Goal: Task Accomplishment & Management: Manage account settings

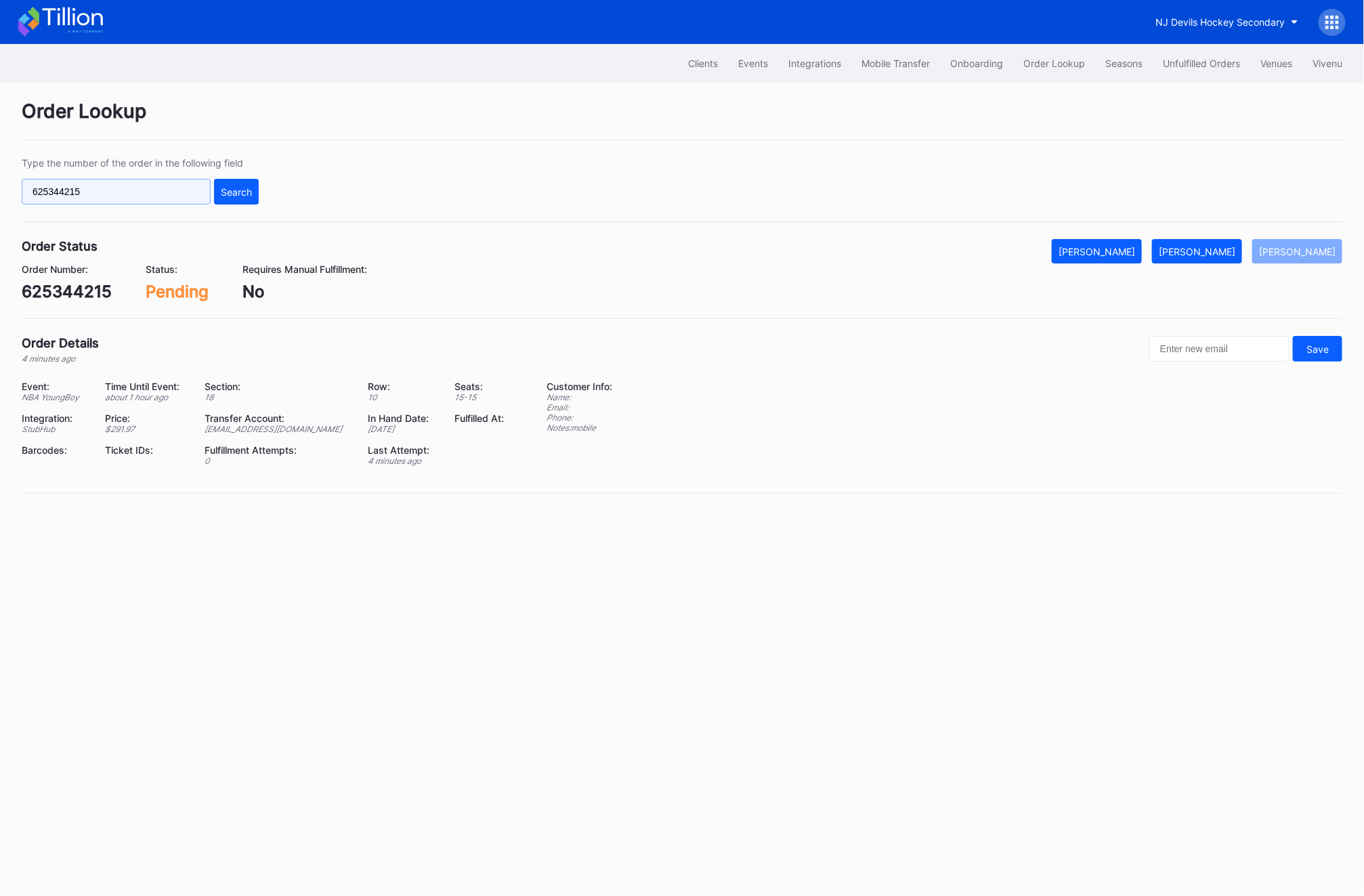
click at [83, 186] on input "625344215" at bounding box center [116, 191] width 189 height 26
paste input "4565244"
type input "624565244"
click at [234, 186] on div "Search" at bounding box center [236, 192] width 31 height 11
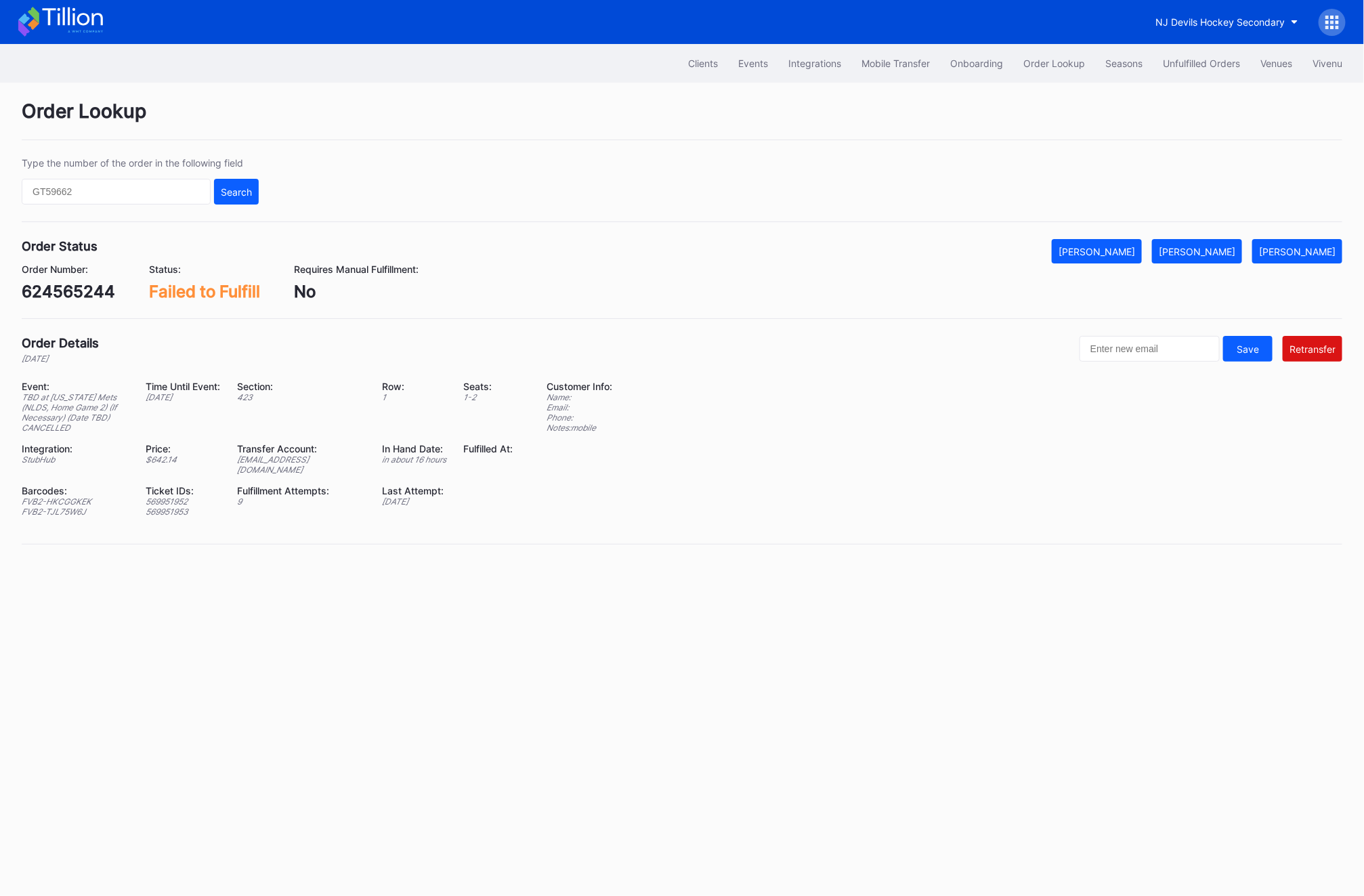
click at [1111, 267] on div "Order Number: 624565244 Status: Failed to Fulfill Requires Manual Fulfillment: …" at bounding box center [682, 282] width 1320 height 38
click at [1111, 256] on div "[PERSON_NAME]" at bounding box center [1097, 251] width 77 height 11
click at [176, 190] on input "text" at bounding box center [116, 191] width 189 height 26
paste input "75854928"
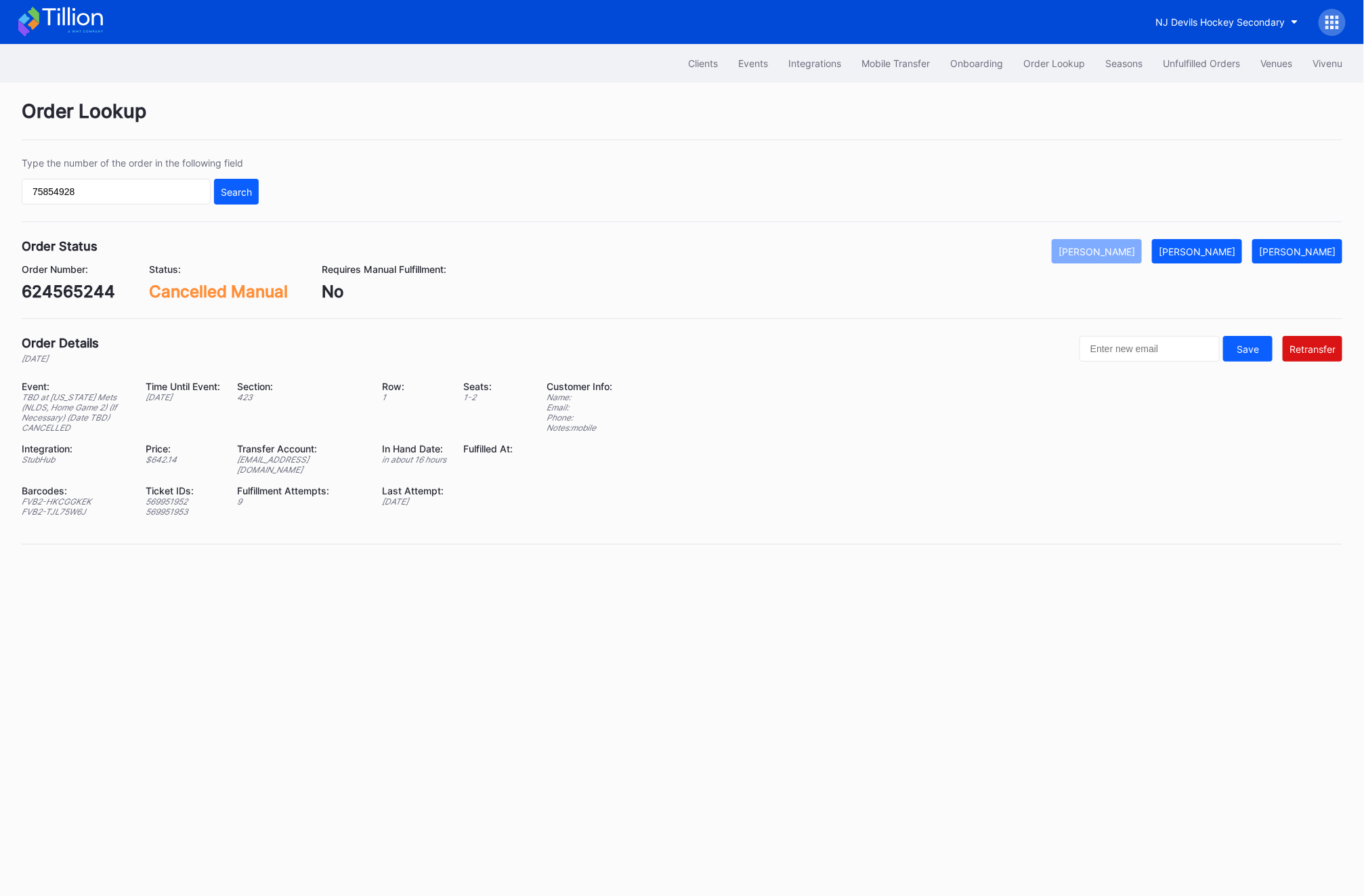
click at [260, 186] on div "Type the number of the order in the following field 75854928 Search" at bounding box center [682, 189] width 1320 height 65
click at [252, 188] on div "Search" at bounding box center [236, 192] width 31 height 11
click at [1142, 259] on button "[PERSON_NAME]" at bounding box center [1097, 251] width 90 height 25
click at [99, 185] on input "75854928" at bounding box center [116, 191] width 189 height 26
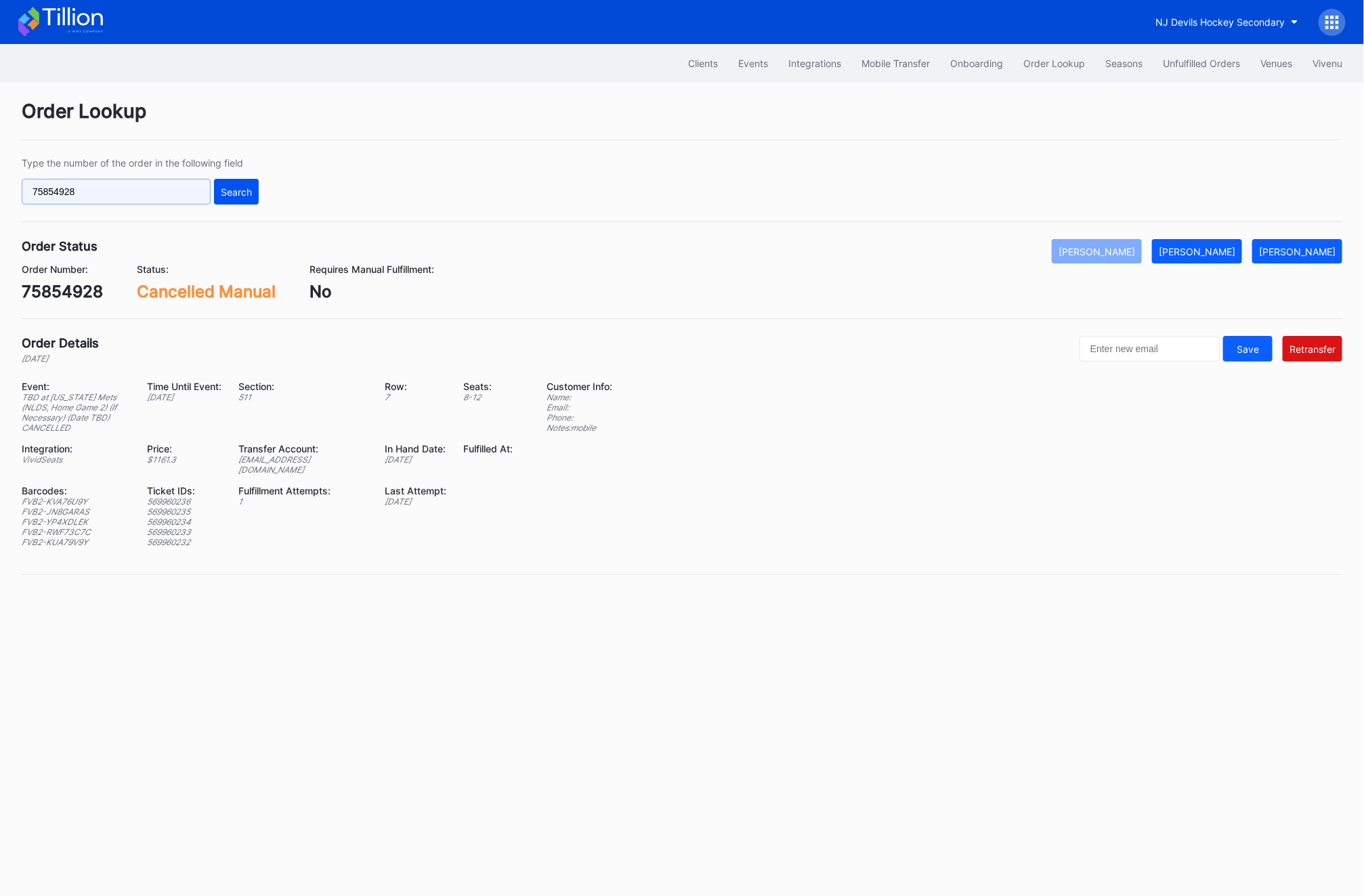
paste input "624622832"
click at [236, 187] on div "Search" at bounding box center [236, 192] width 31 height 11
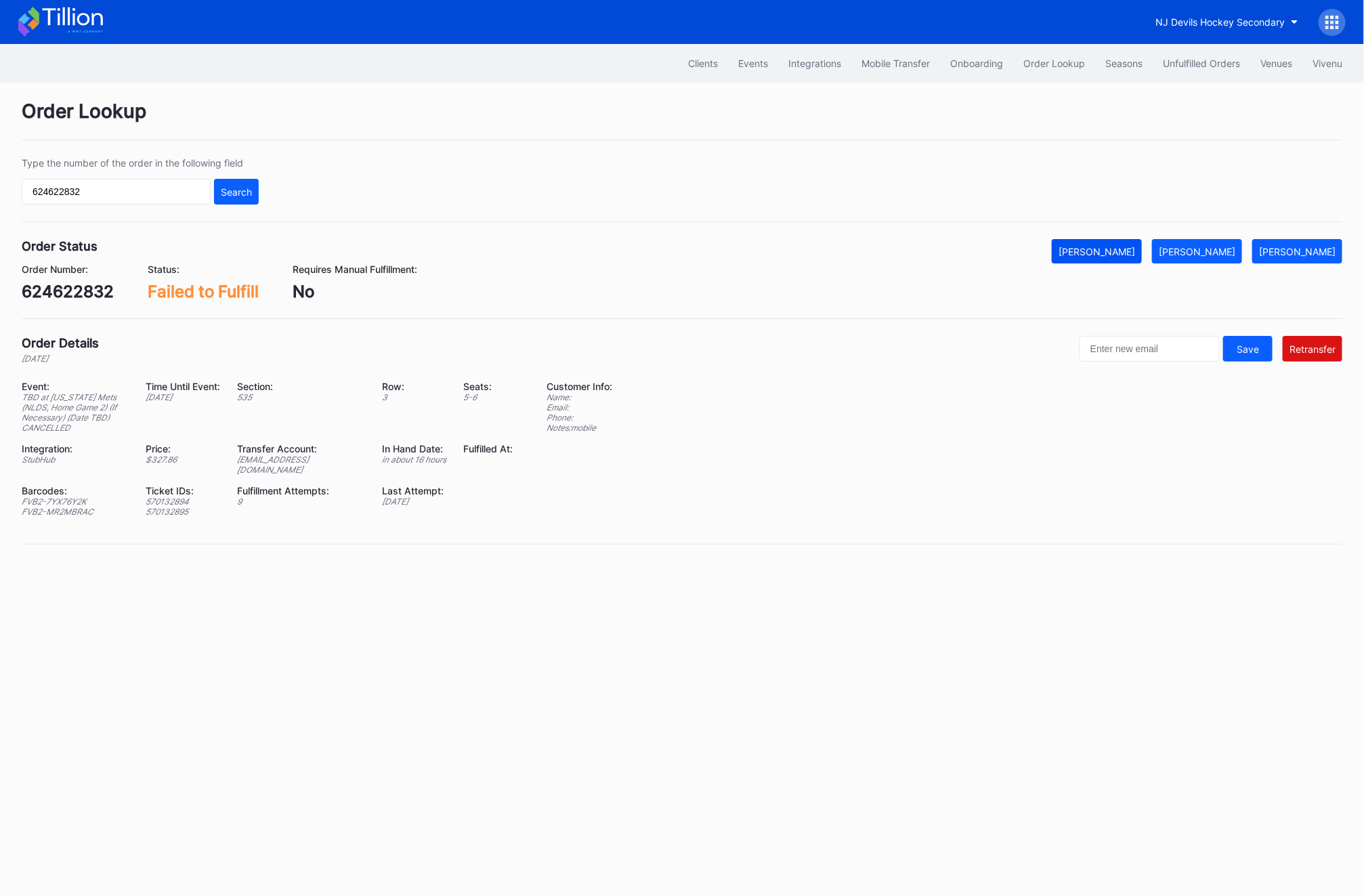
click at [1121, 245] on div "[PERSON_NAME]" at bounding box center [1097, 251] width 77 height 11
click at [169, 171] on div "Type the number of the order in the following field 624622832 Search" at bounding box center [140, 180] width 237 height 47
click at [162, 184] on input "624622832" at bounding box center [116, 191] width 189 height 26
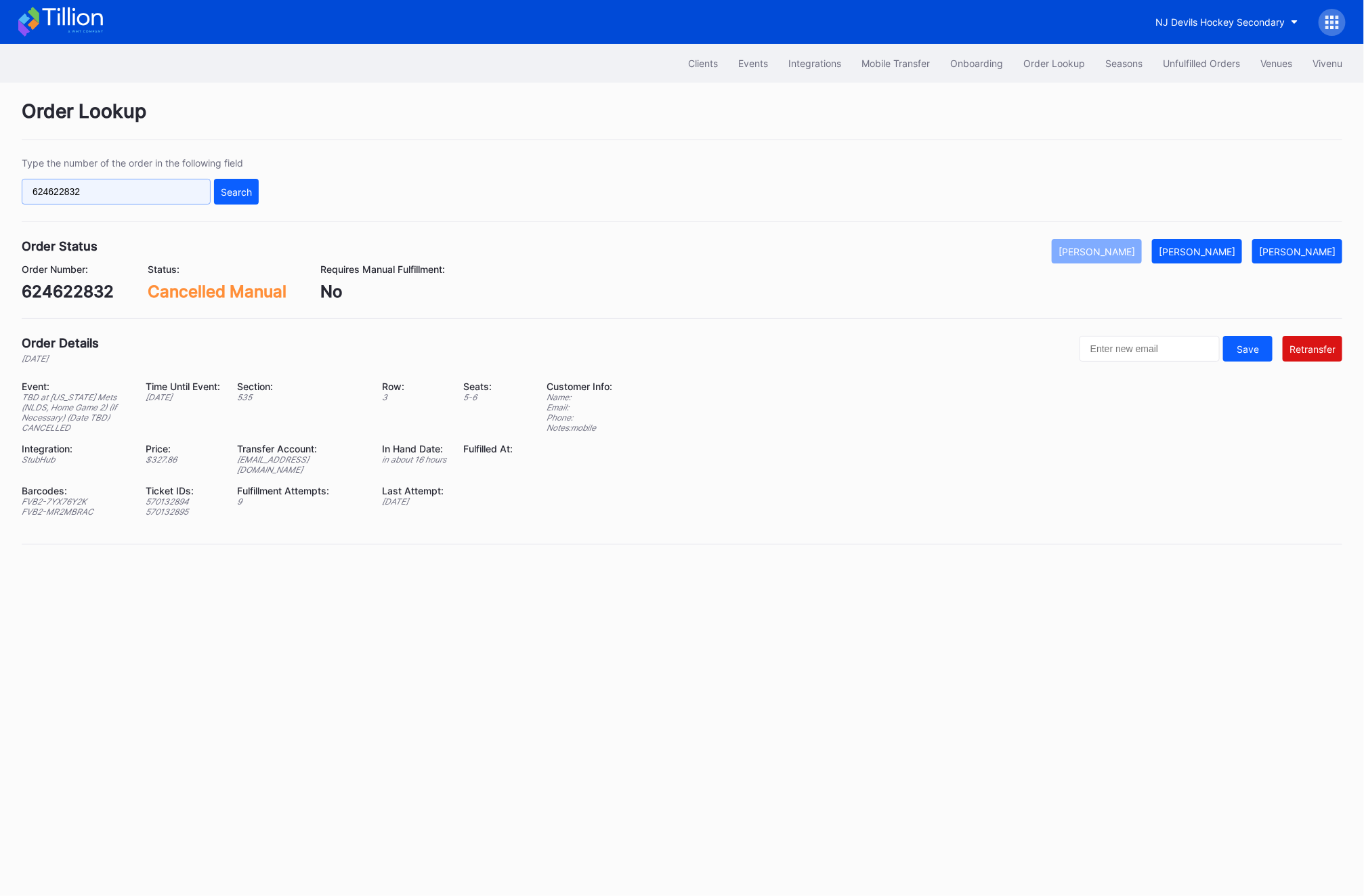
paste input "581581"
click at [224, 197] on button "Search" at bounding box center [236, 191] width 45 height 26
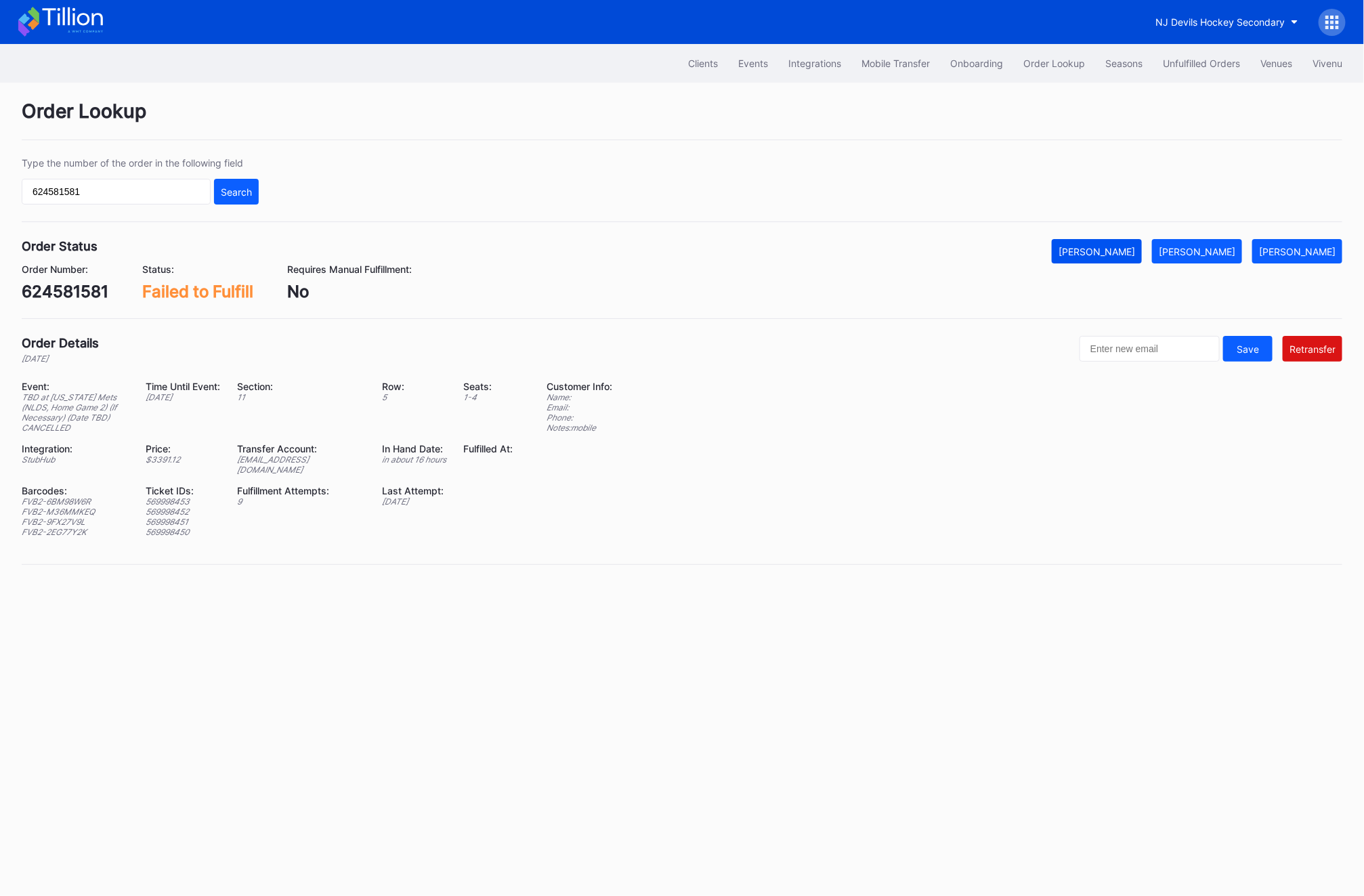
click at [1109, 258] on button "[PERSON_NAME]" at bounding box center [1097, 251] width 90 height 25
click at [94, 190] on input "624581581" at bounding box center [116, 191] width 189 height 26
paste input "282734725"
click at [256, 200] on button "Search" at bounding box center [236, 191] width 45 height 26
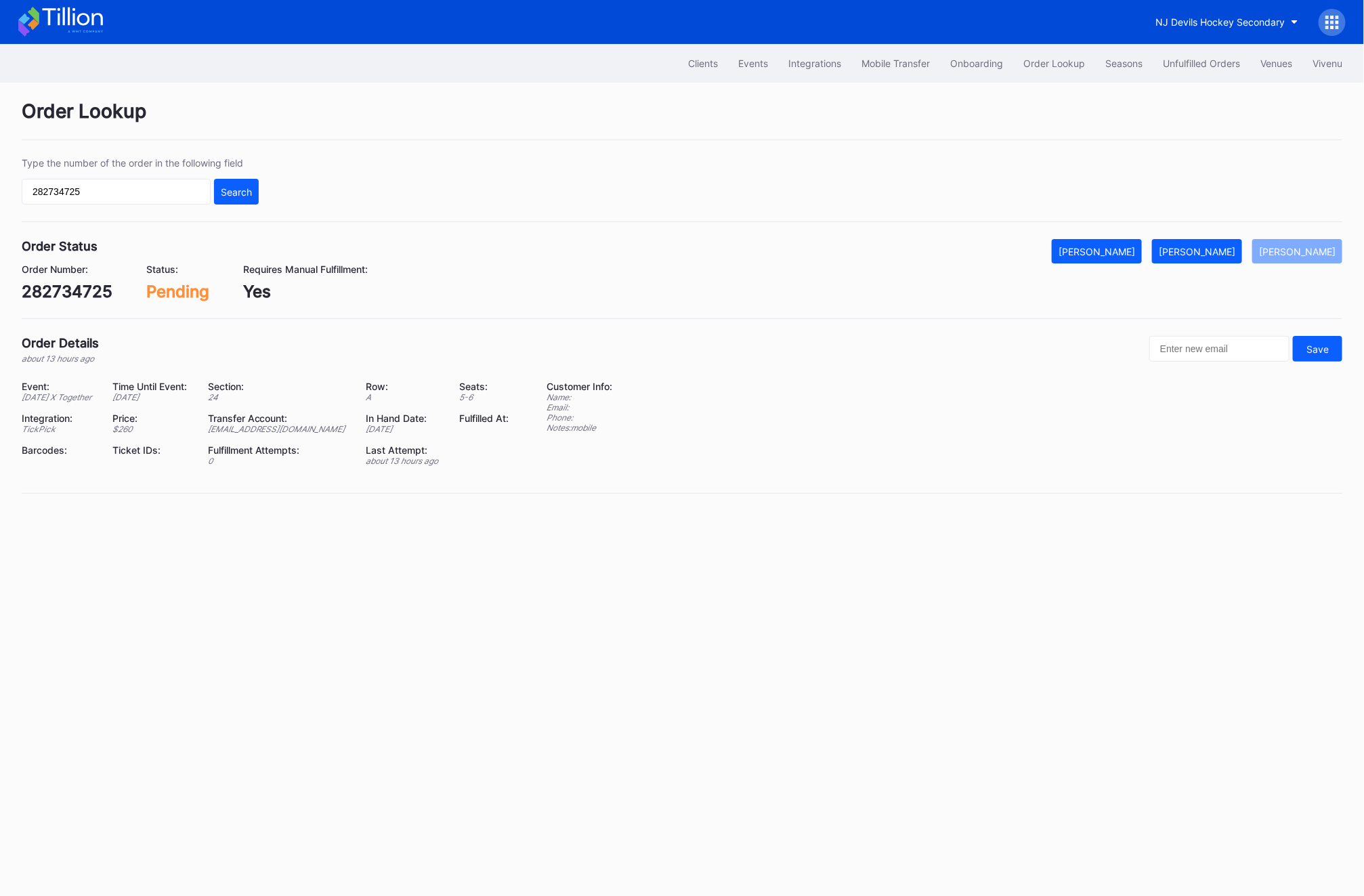
click at [49, 287] on div "282734725" at bounding box center [67, 291] width 91 height 20
copy div "282734725"
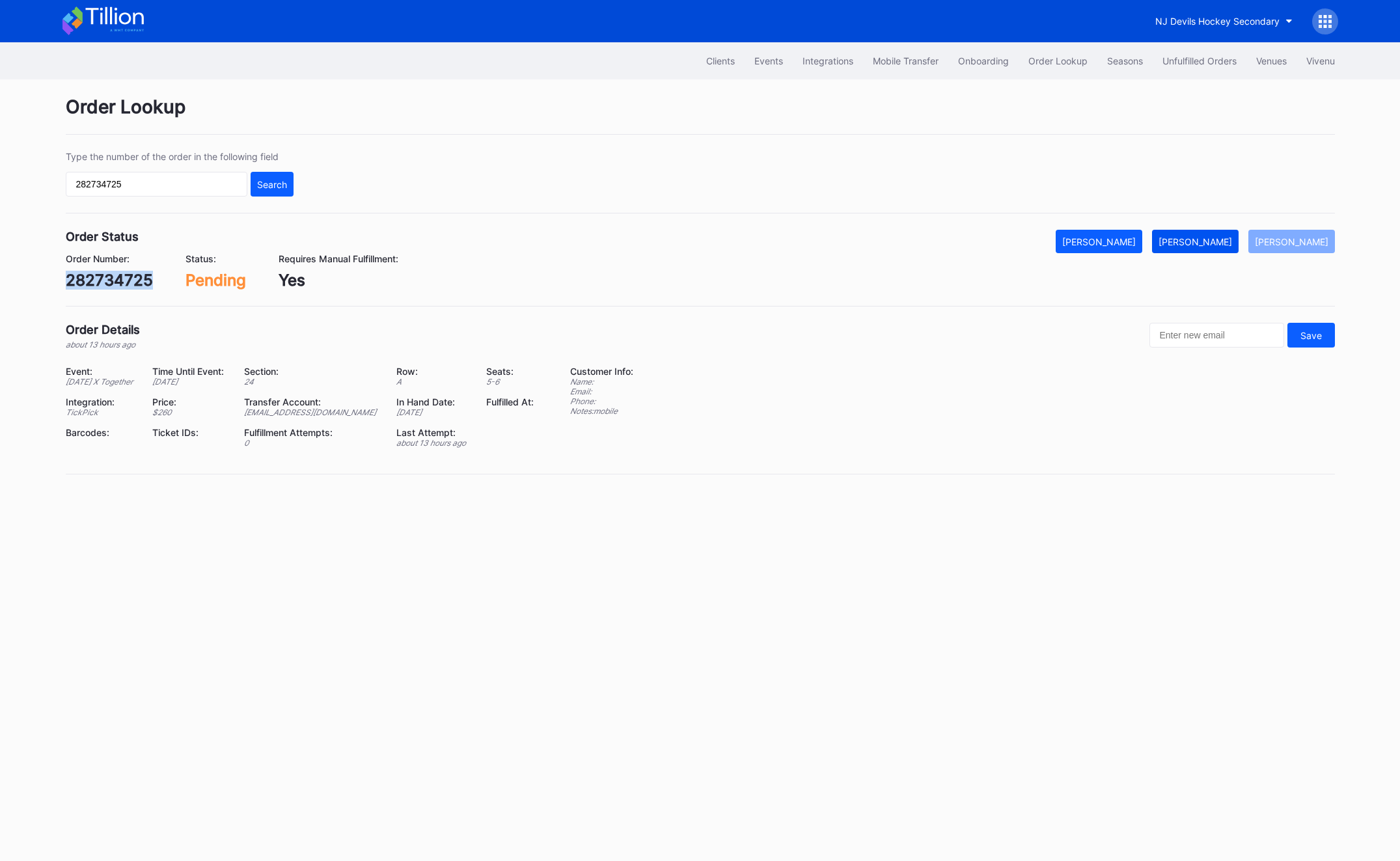
click at [1221, 246] on div "[PERSON_NAME]" at bounding box center [1194, 241] width 74 height 11
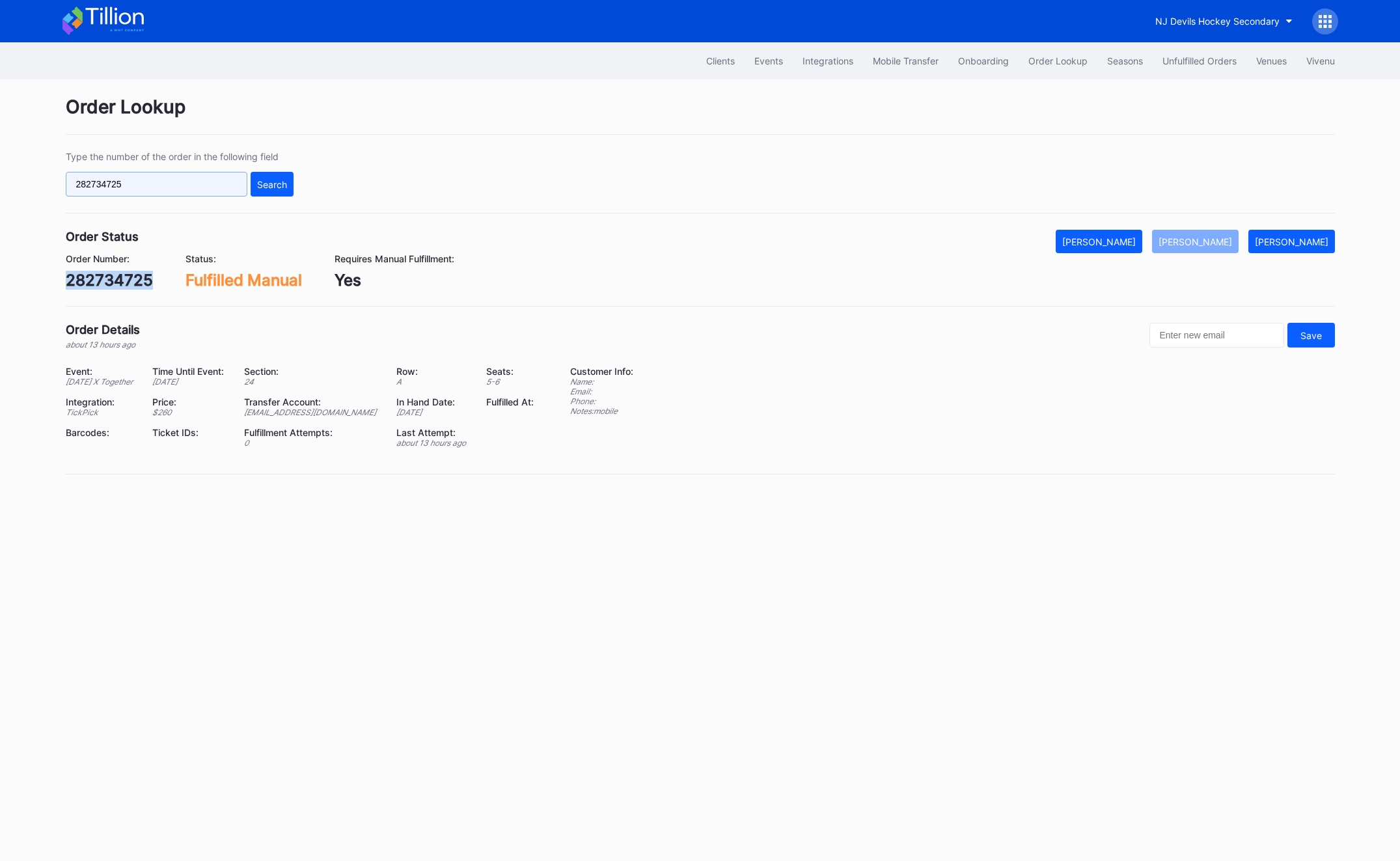
click at [120, 178] on input "282734725" at bounding box center [156, 184] width 182 height 25
paste input "75887701"
type input "75887701"
click at [293, 183] on div "Type the number of the order in the following field 75887701 Search" at bounding box center [700, 182] width 1269 height 62
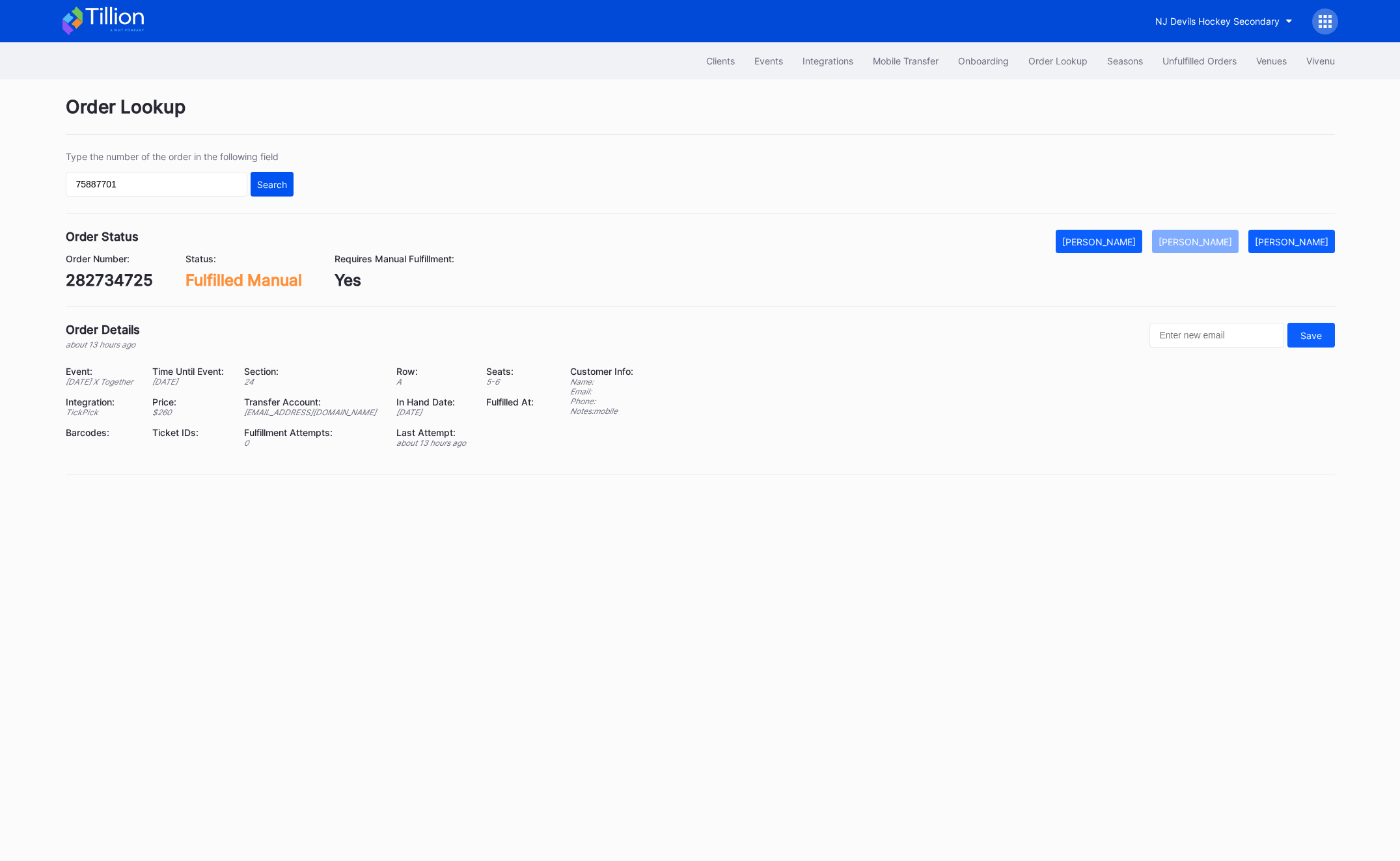
click at [262, 182] on div "Search" at bounding box center [272, 184] width 30 height 11
click at [1217, 244] on div "[PERSON_NAME]" at bounding box center [1194, 241] width 74 height 11
click at [1203, 69] on button "Unfulfilled Orders" at bounding box center [1199, 61] width 94 height 24
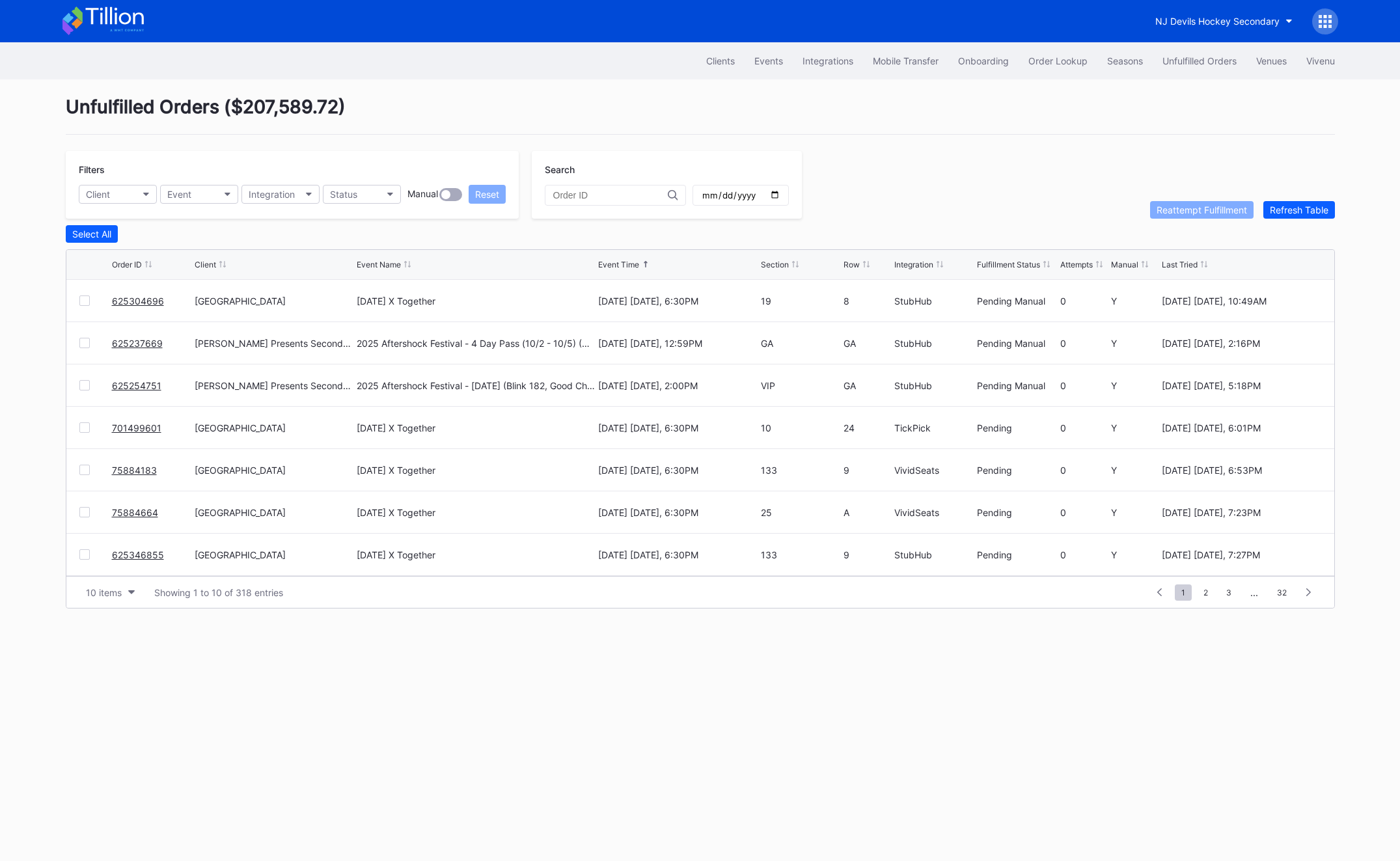
click at [124, 303] on link "625304696" at bounding box center [138, 301] width 52 height 11
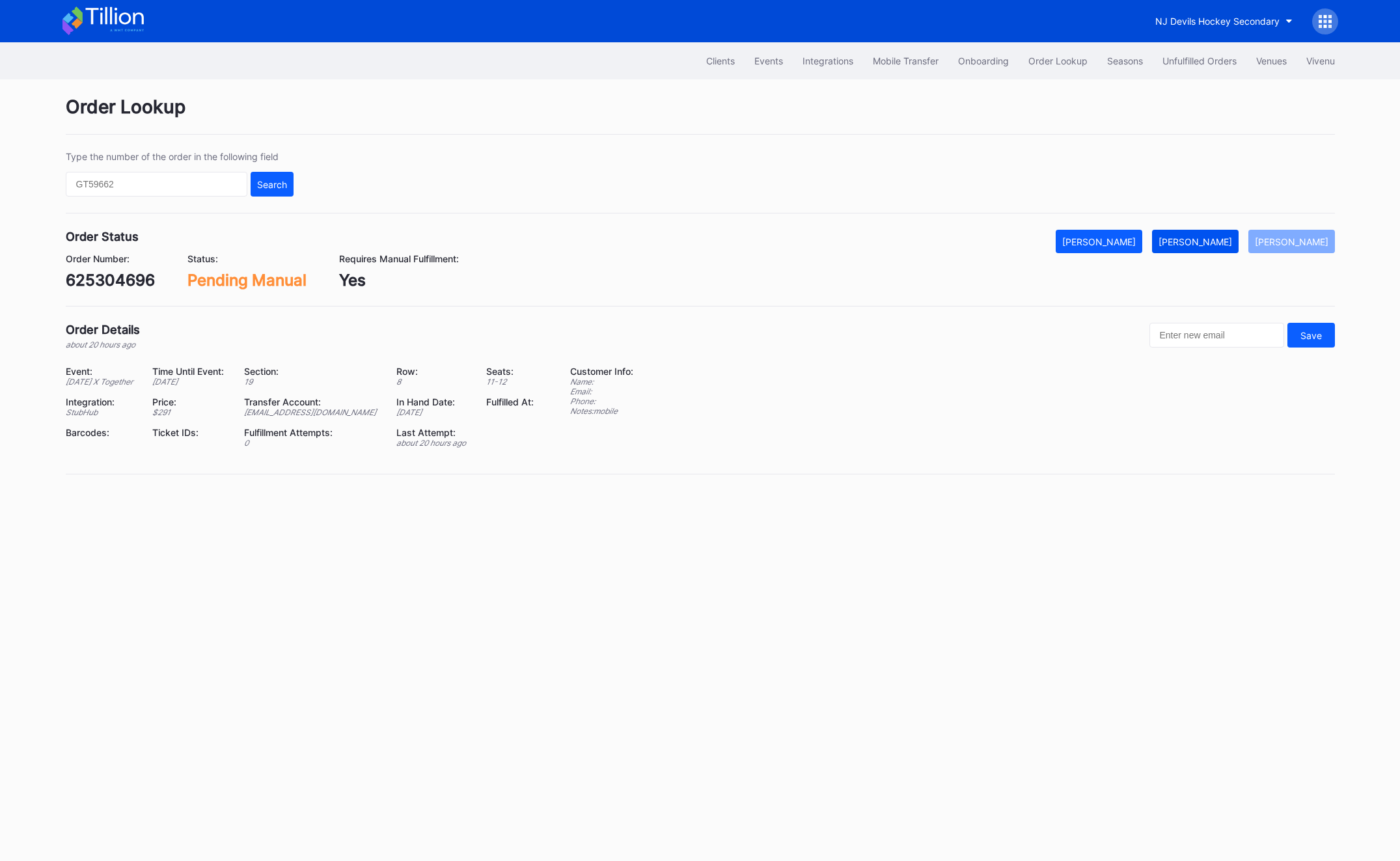
click at [1215, 238] on div "[PERSON_NAME]" at bounding box center [1194, 241] width 74 height 11
click at [120, 279] on div "625304696" at bounding box center [110, 280] width 89 height 19
copy div "625304696"
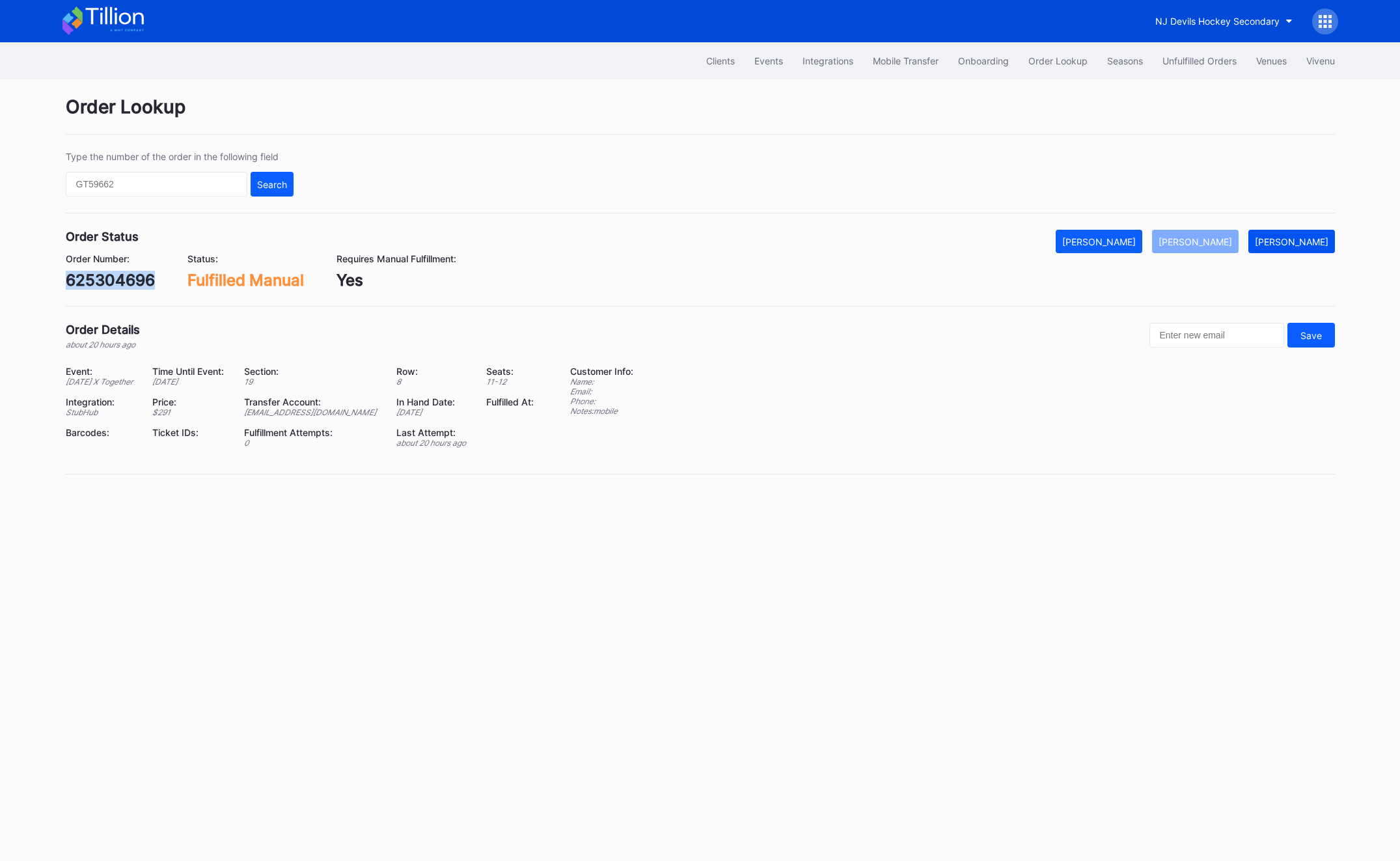
click at [1284, 231] on button "[PERSON_NAME]" at bounding box center [1291, 241] width 87 height 24
click at [1192, 64] on div "Unfulfilled Orders" at bounding box center [1199, 61] width 74 height 11
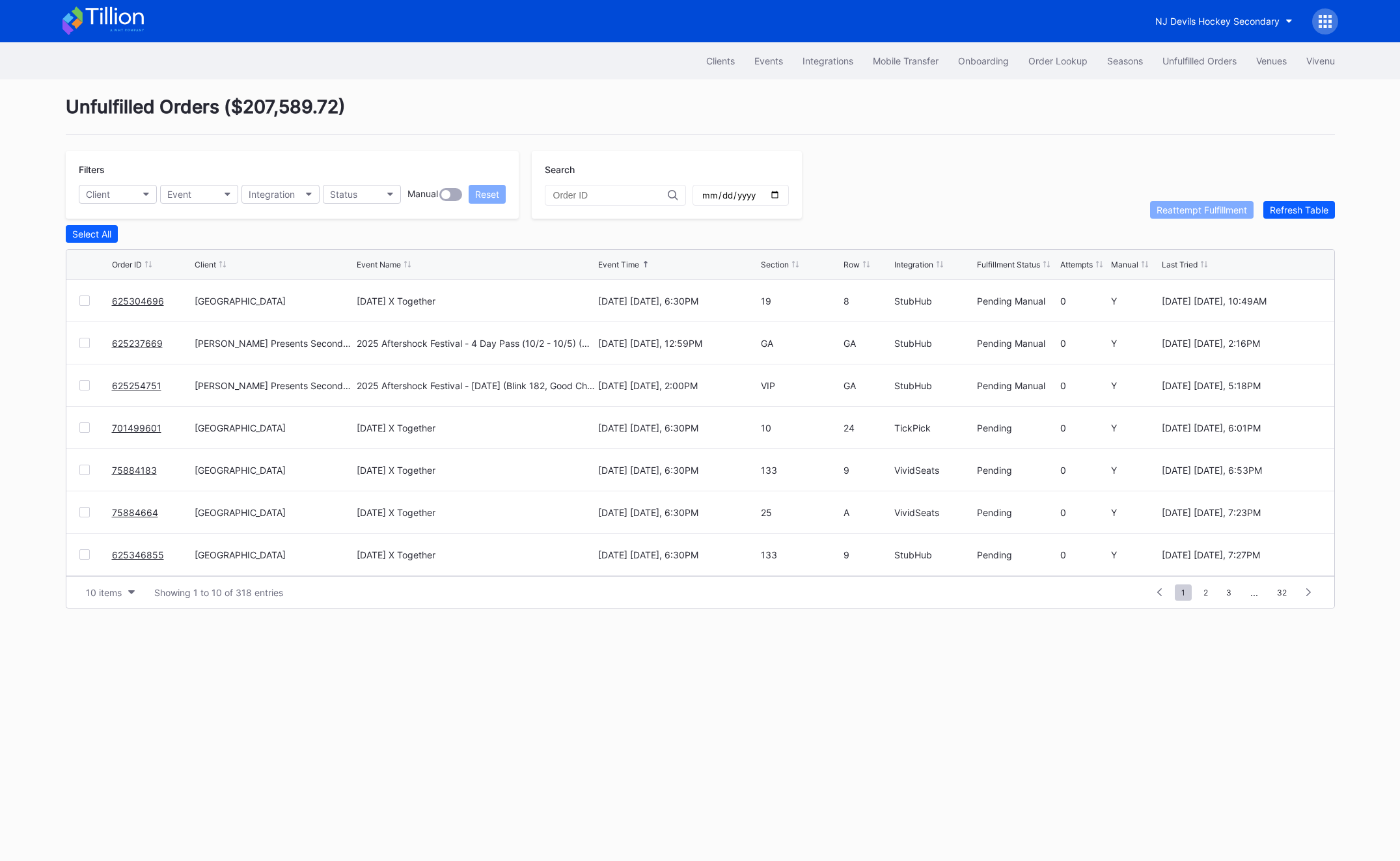
click at [122, 426] on link "701499601" at bounding box center [137, 428] width 49 height 11
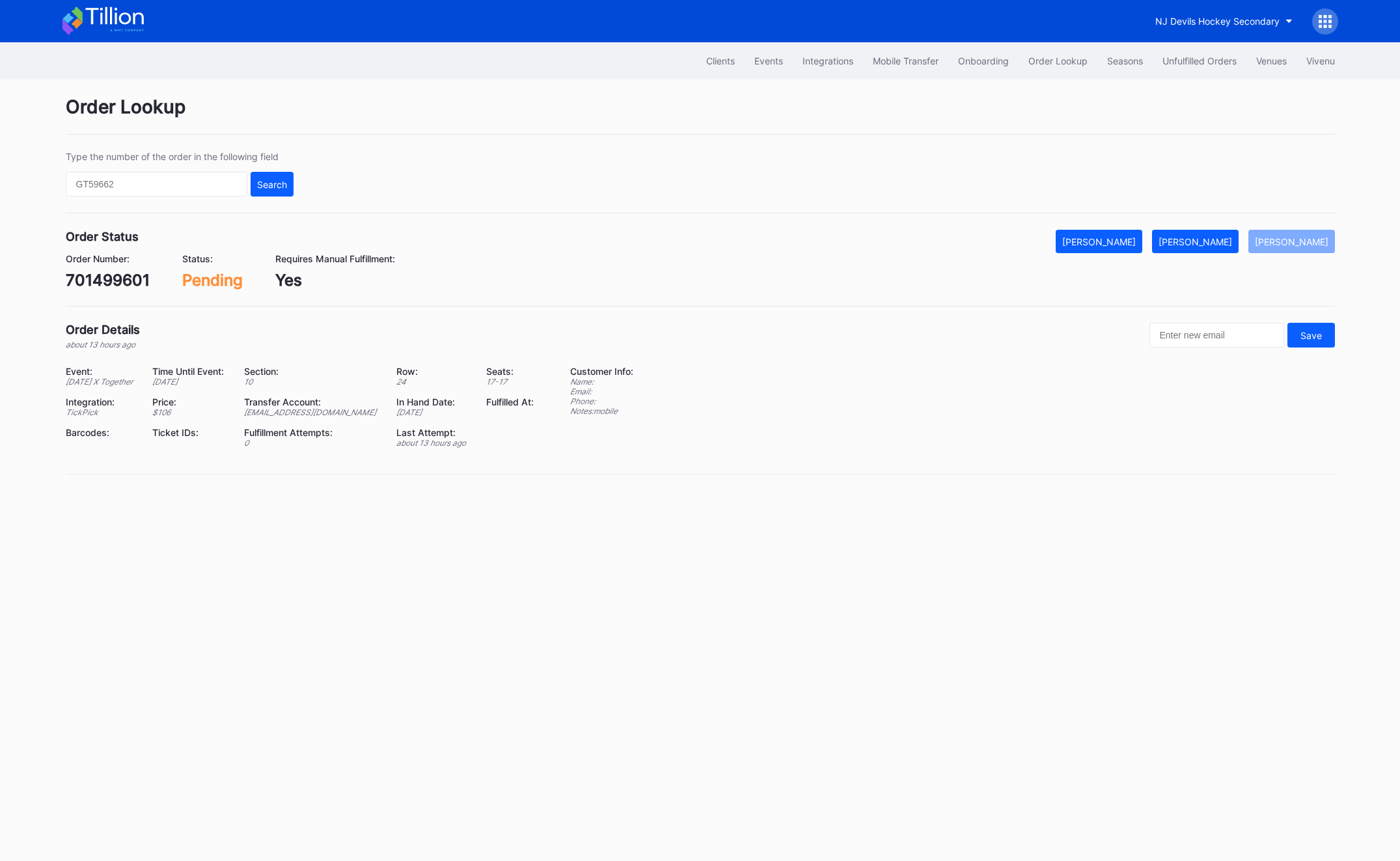
click at [114, 278] on div "701499601" at bounding box center [107, 280] width 84 height 19
copy div "701499601"
click at [1220, 237] on div "[PERSON_NAME]" at bounding box center [1194, 241] width 74 height 11
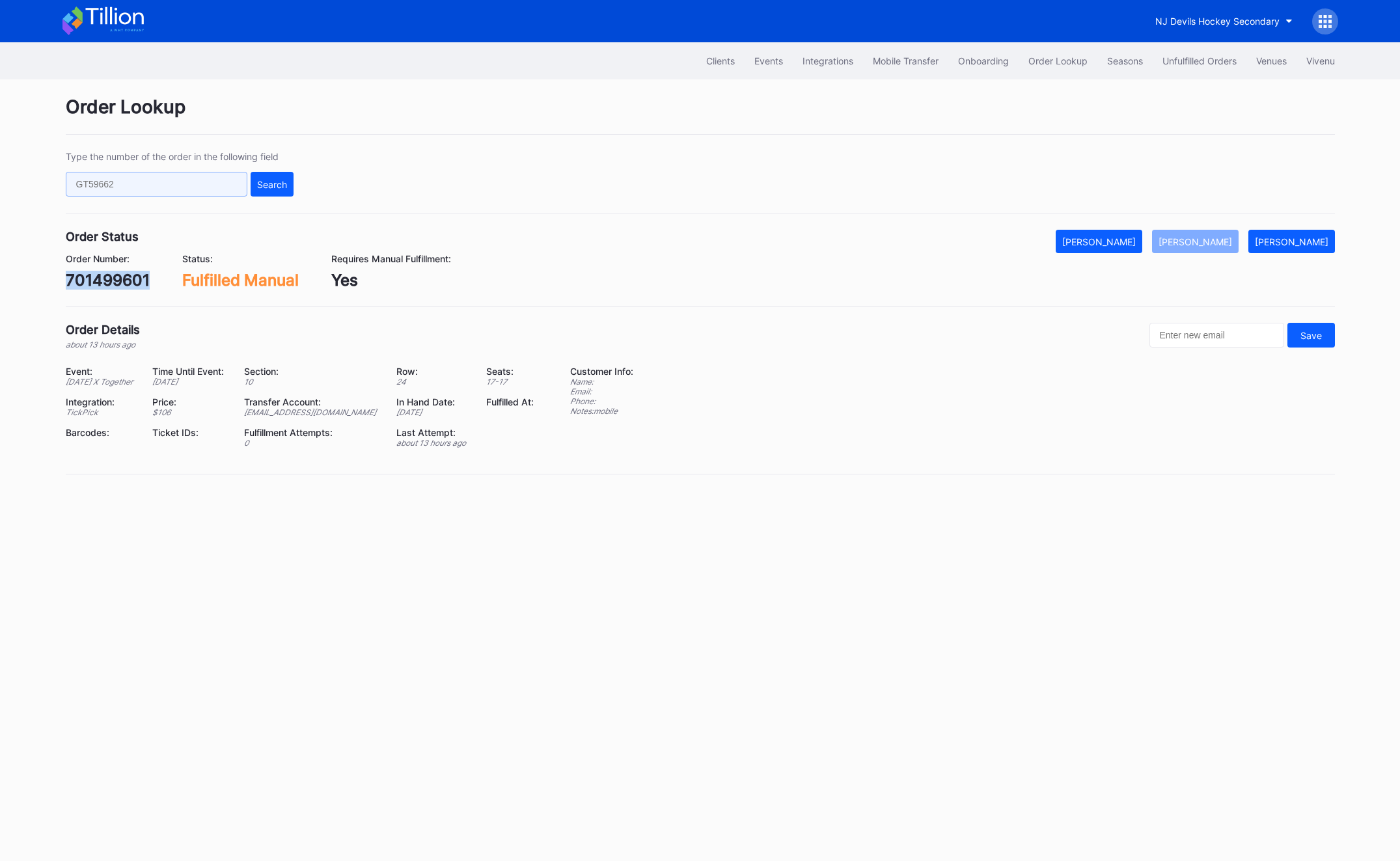
click at [216, 172] on input "text" at bounding box center [156, 184] width 182 height 25
paste input "75884183"
type input "75884183"
click at [270, 183] on div "Search" at bounding box center [272, 184] width 30 height 11
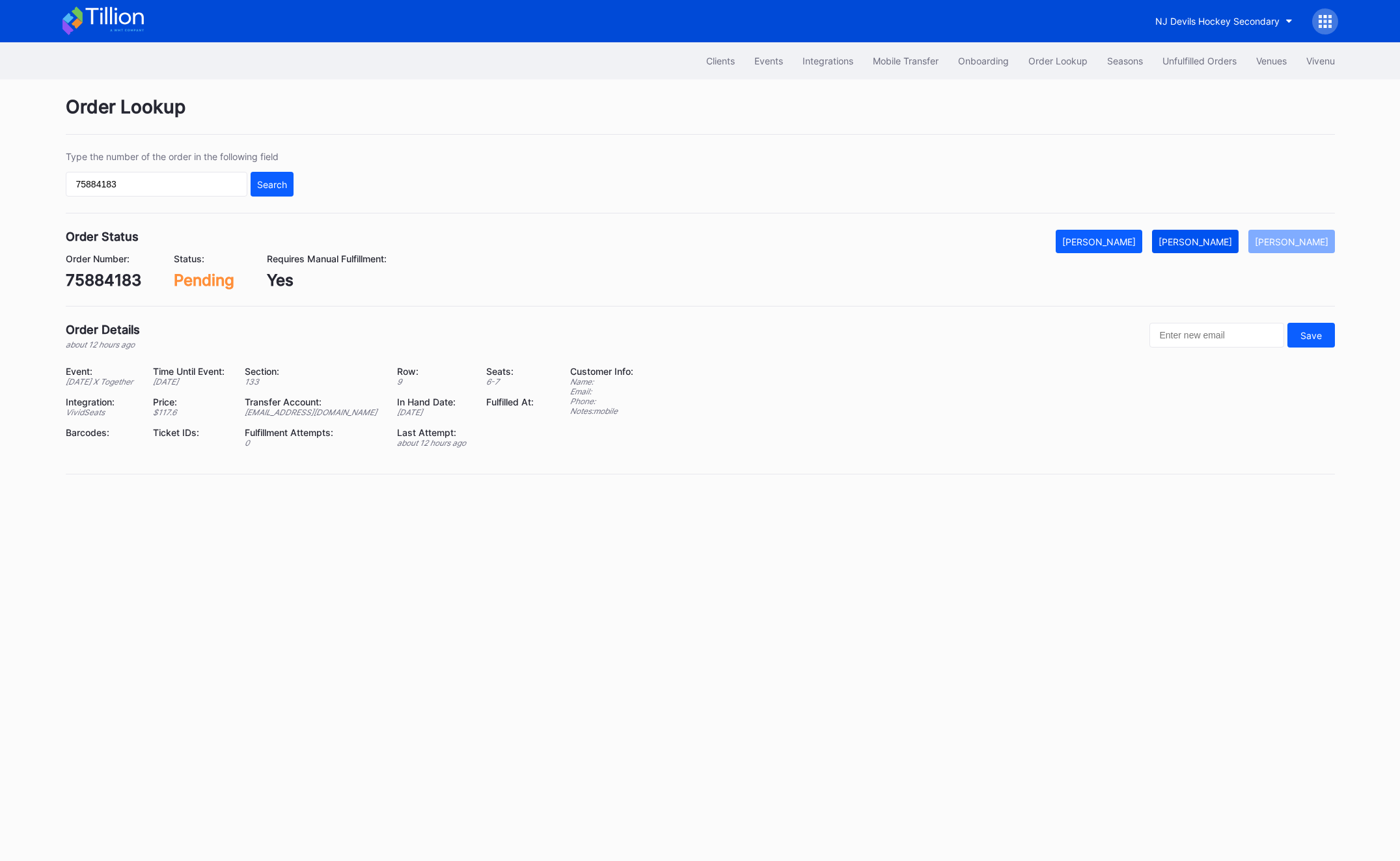
click at [1192, 232] on button "[PERSON_NAME]" at bounding box center [1195, 241] width 87 height 24
click at [1186, 60] on div "Unfulfilled Orders" at bounding box center [1199, 61] width 74 height 11
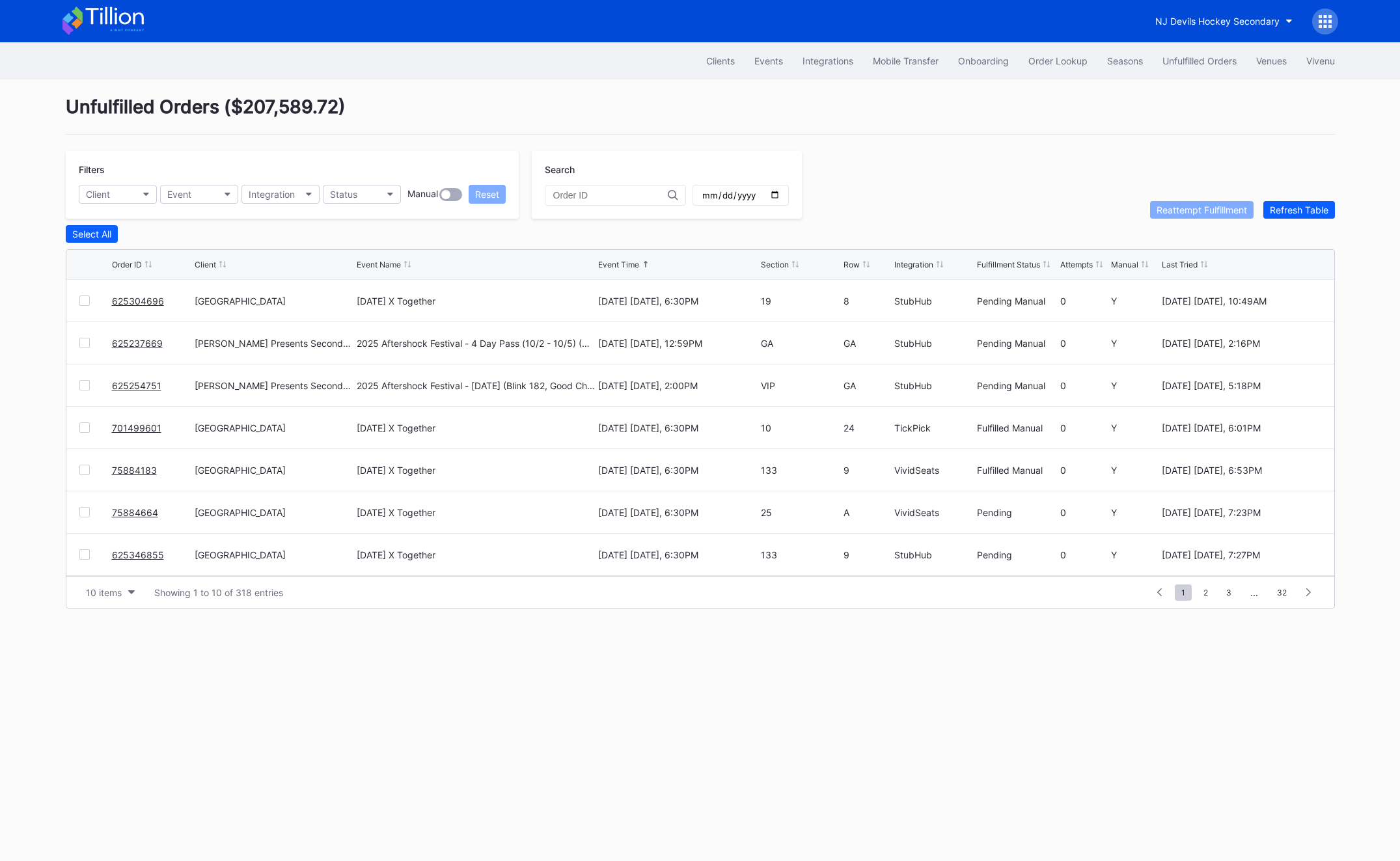
click at [138, 507] on link "75884664" at bounding box center [135, 512] width 46 height 11
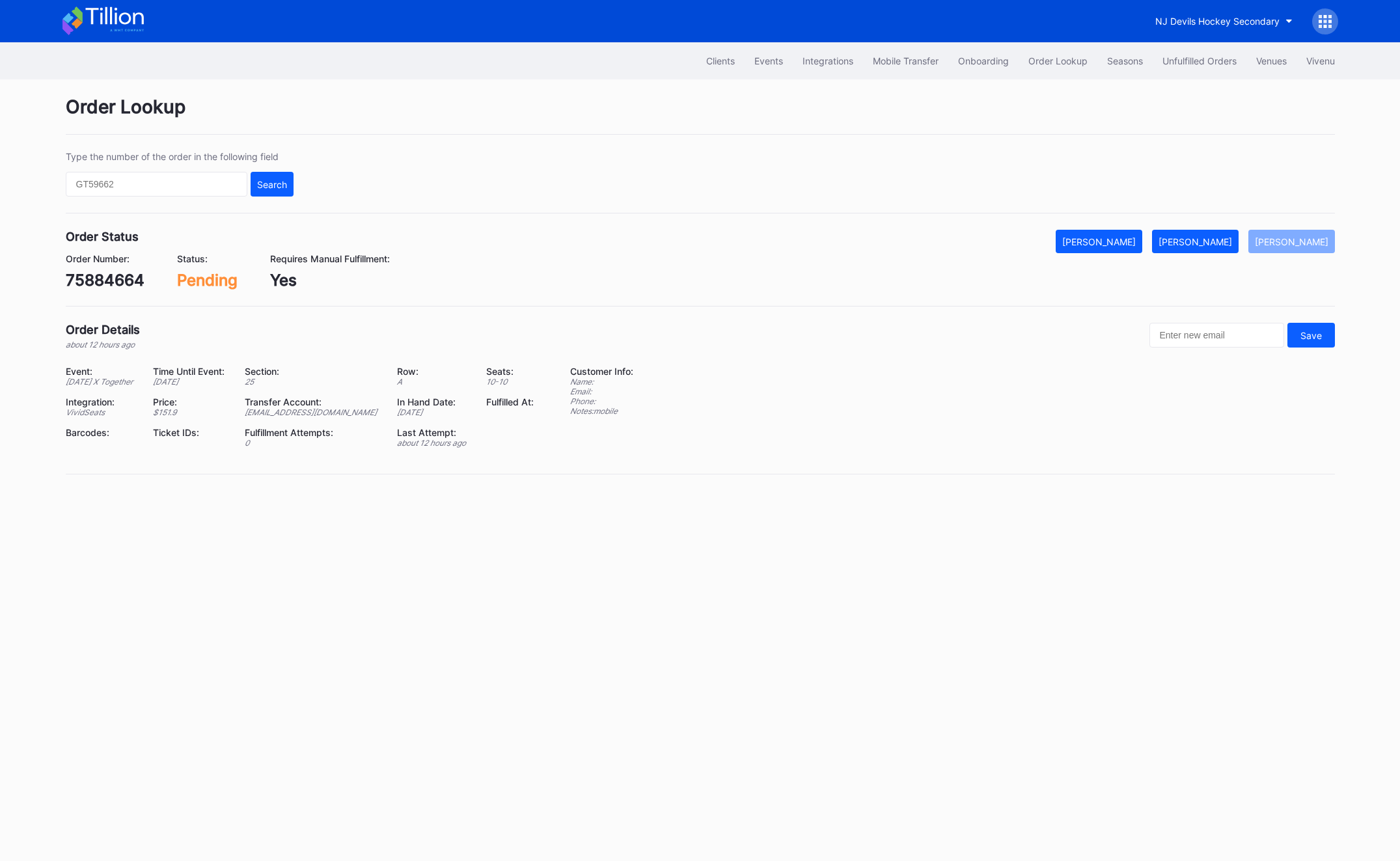
click at [108, 274] on div "75884664" at bounding box center [105, 280] width 78 height 19
copy div "75884664"
click at [1236, 253] on div "Order Number: 75884664 Status: Pending Requires Manual Fulfillment: Yes" at bounding box center [700, 271] width 1269 height 36
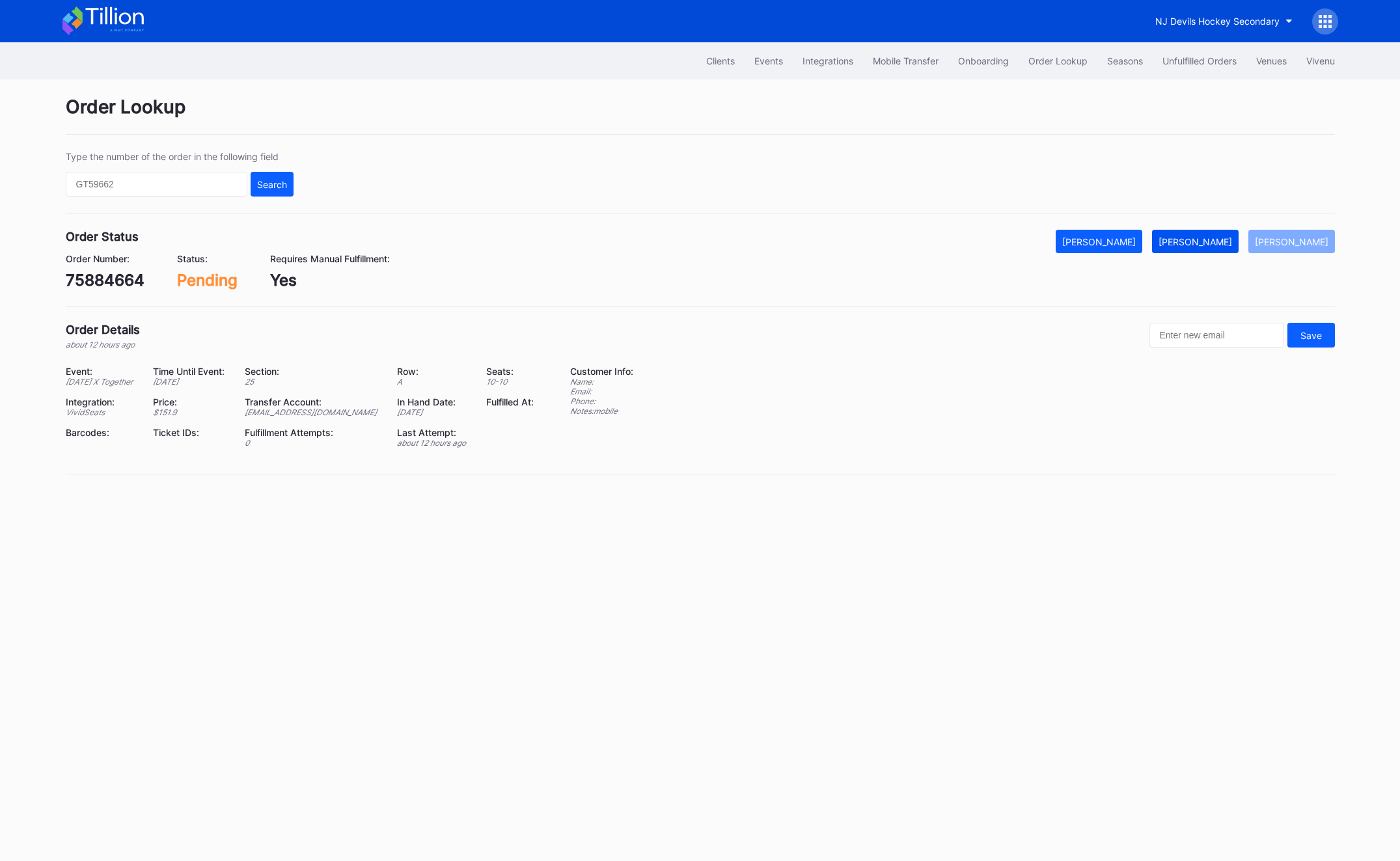
click at [1222, 246] on div "[PERSON_NAME]" at bounding box center [1194, 241] width 74 height 11
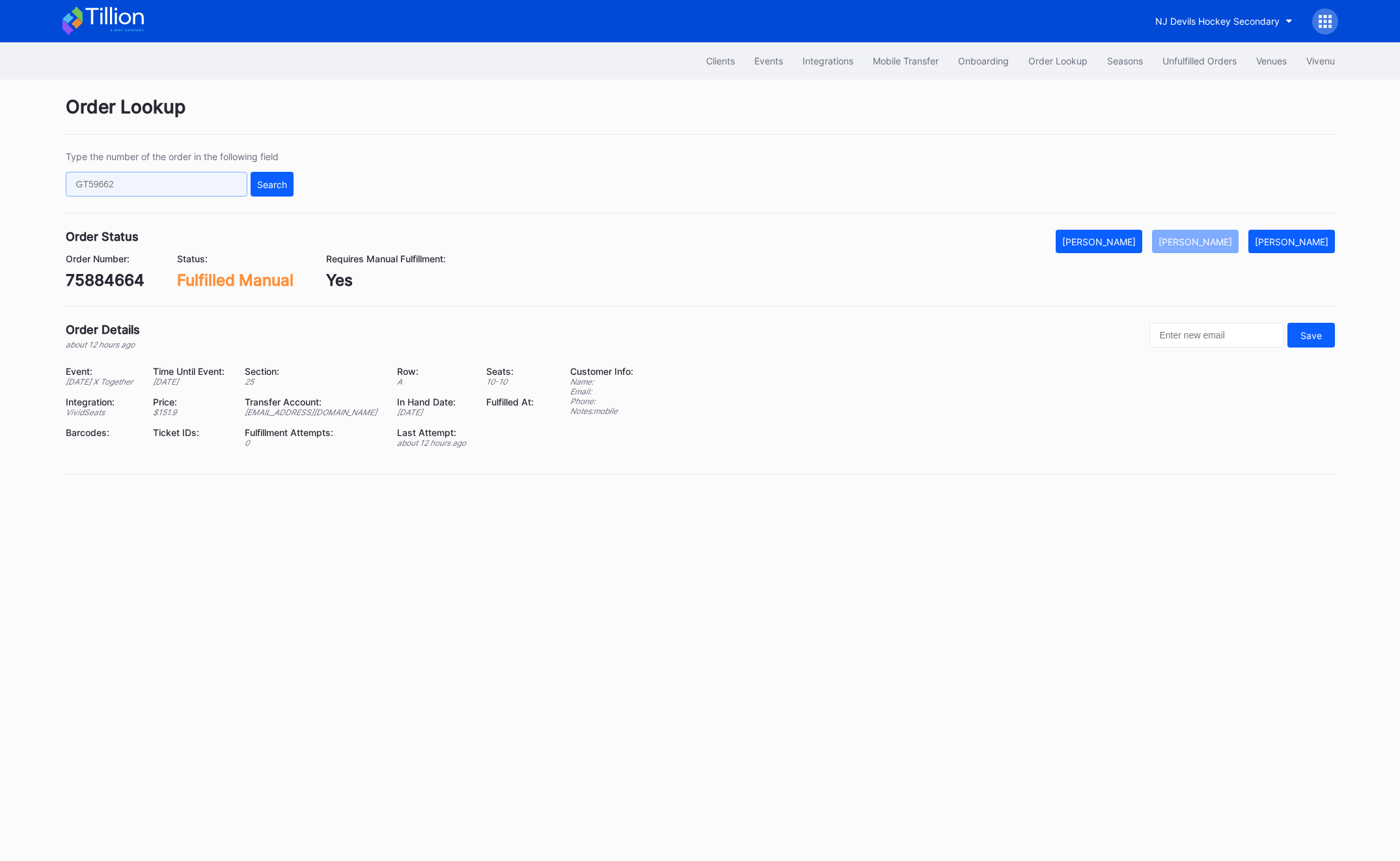
click at [131, 172] on input "text" at bounding box center [156, 184] width 182 height 25
paste input "75884664"
click at [264, 173] on button "Search" at bounding box center [272, 184] width 43 height 25
click at [273, 181] on div "Search" at bounding box center [272, 184] width 30 height 11
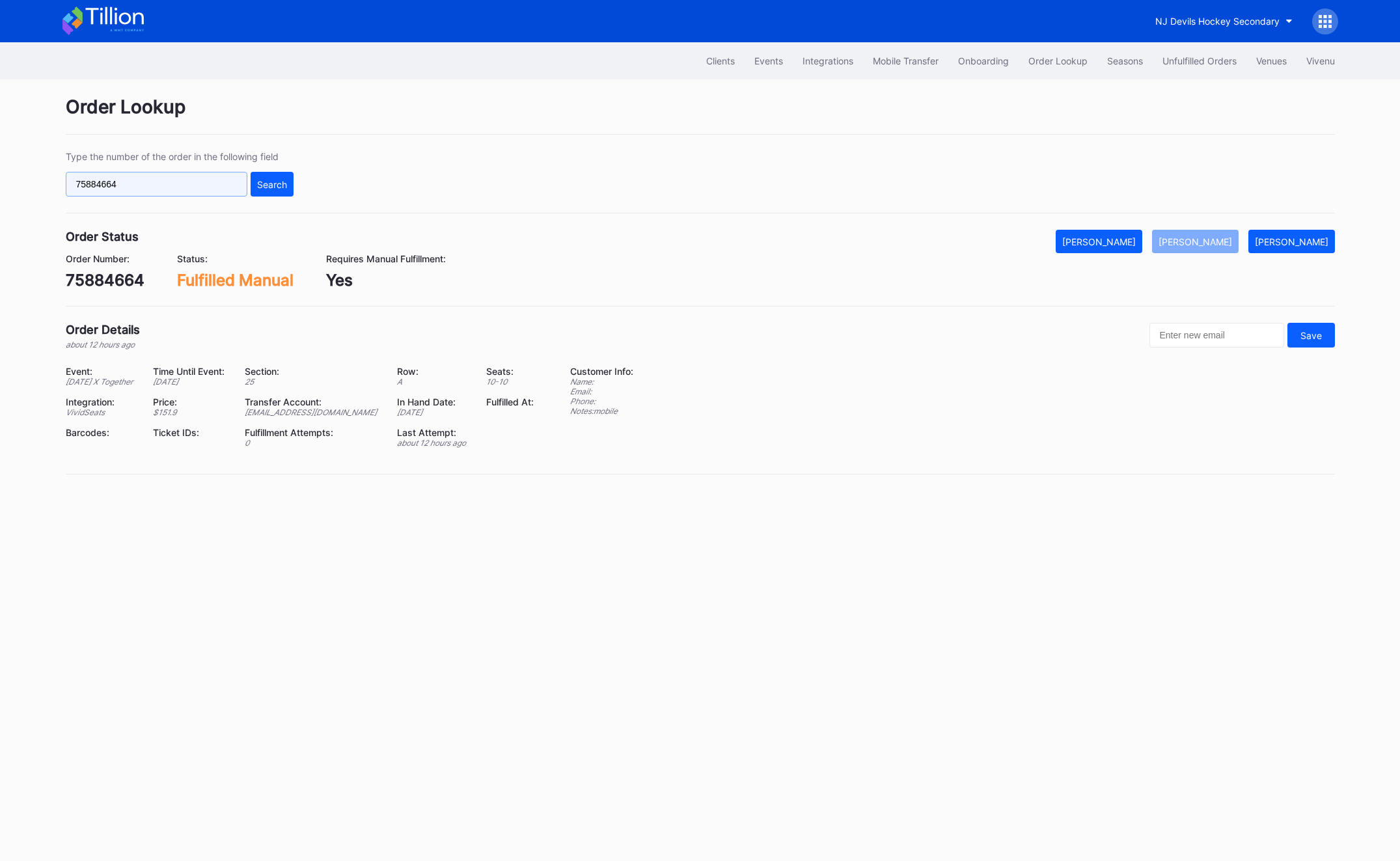
click at [95, 185] on input "75884664" at bounding box center [156, 184] width 182 height 25
paste input "eryxc73royy"
click at [270, 186] on div "Search" at bounding box center [272, 184] width 30 height 11
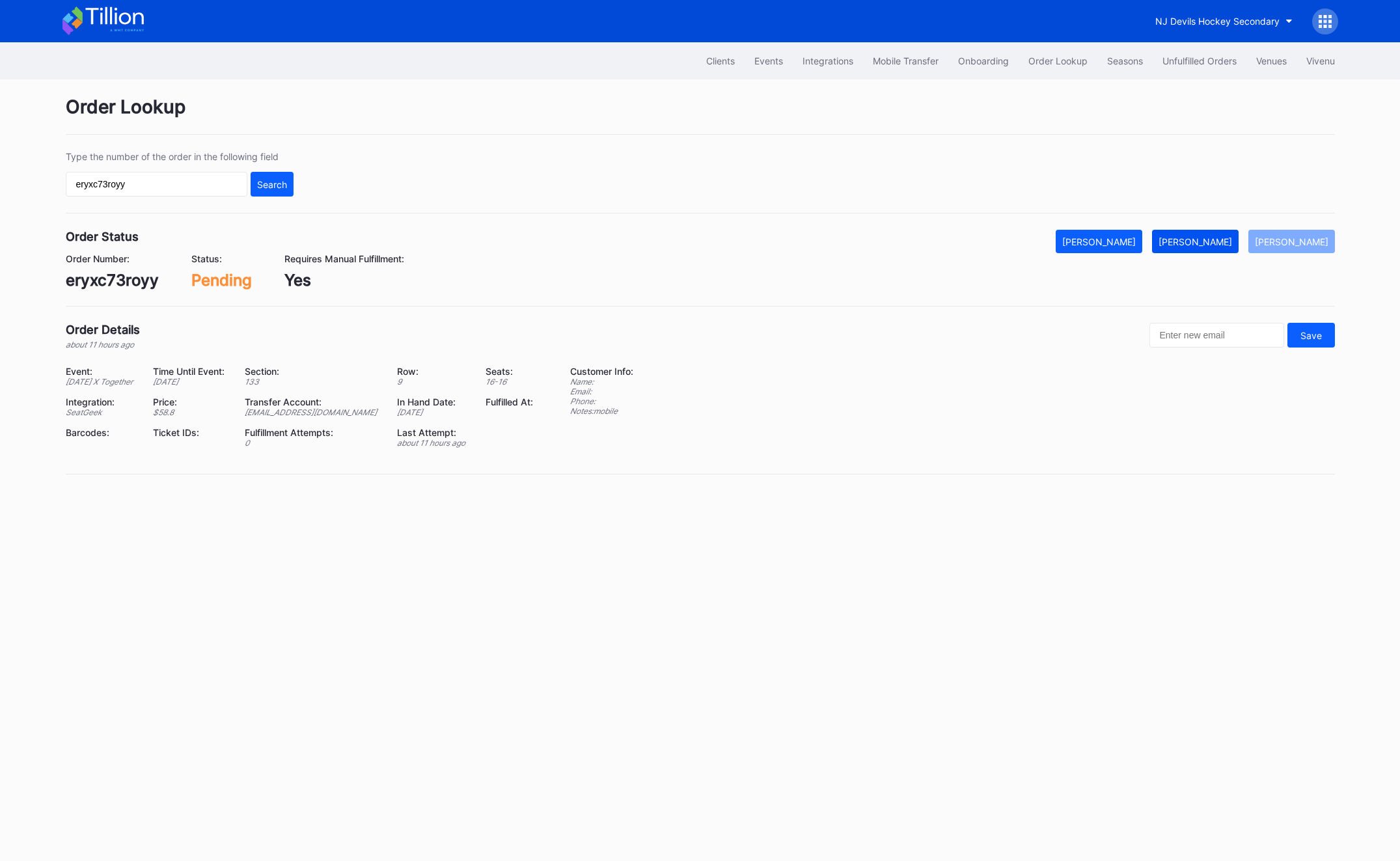
click at [1197, 241] on div "[PERSON_NAME]" at bounding box center [1194, 241] width 74 height 11
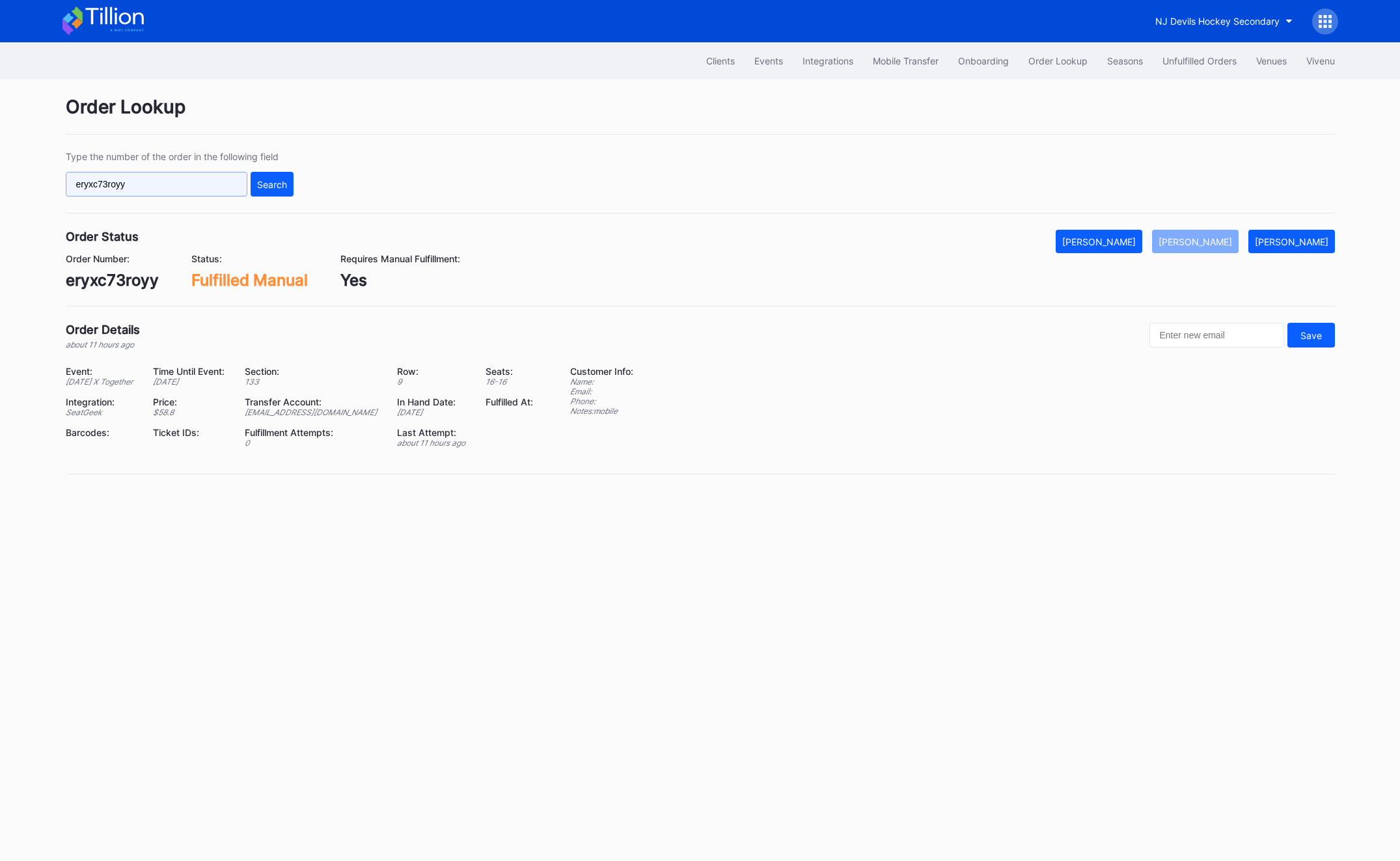
click at [137, 185] on input "eryxc73royy" at bounding box center [156, 184] width 182 height 25
paste input "2TL3QRBNNZ"
click at [254, 187] on button "Search" at bounding box center [272, 184] width 43 height 25
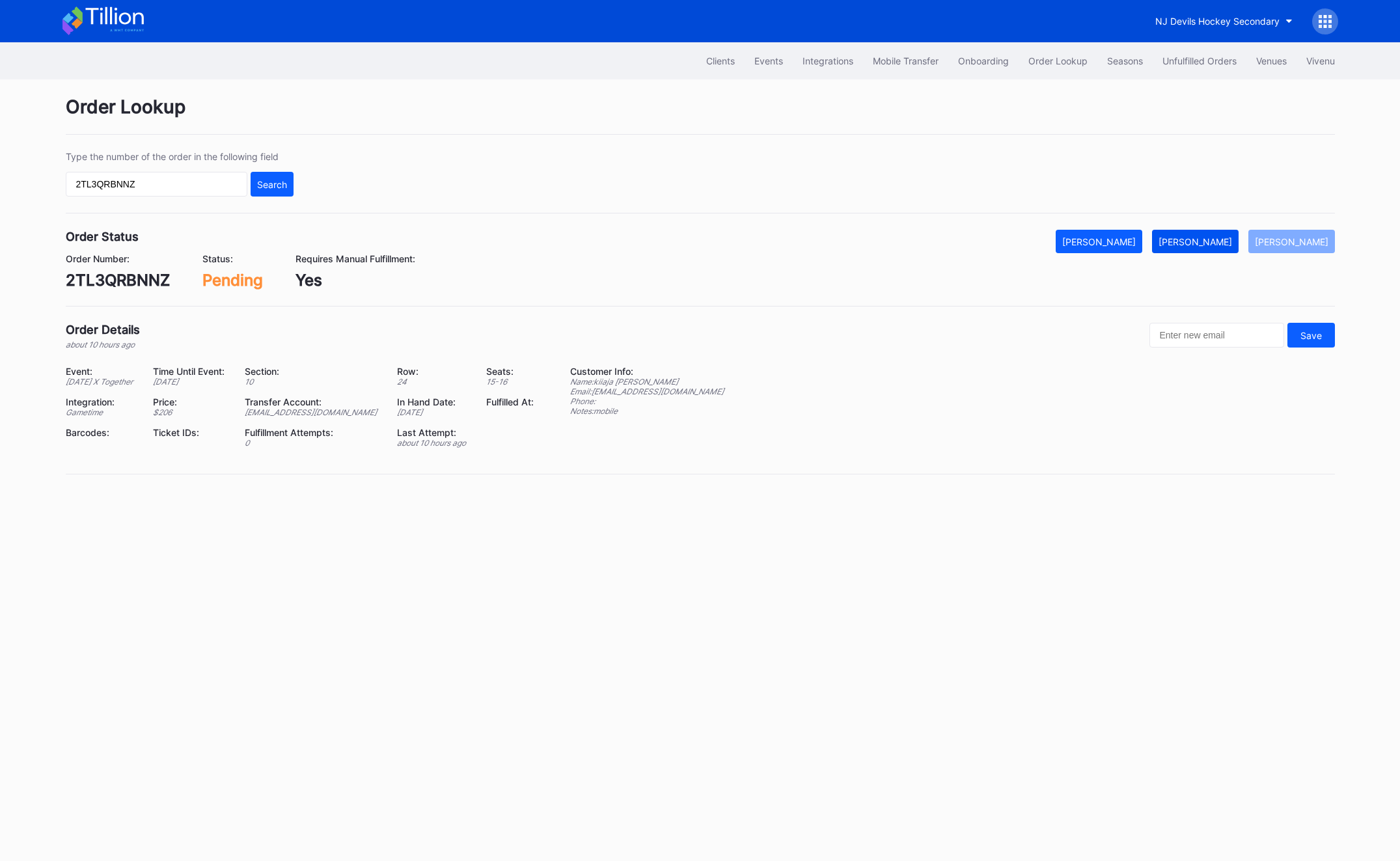
click at [1228, 250] on button "[PERSON_NAME]" at bounding box center [1195, 241] width 87 height 24
click at [1301, 258] on div "Order Number: 2TL3QRBNNZ Status: Fulfilled Manual Requires Manual Fulfillment: …" at bounding box center [700, 271] width 1269 height 36
click at [1298, 252] on button "[PERSON_NAME]" at bounding box center [1291, 241] width 87 height 24
drag, startPoint x: 596, startPoint y: 395, endPoint x: 738, endPoint y: 395, distance: 142.0
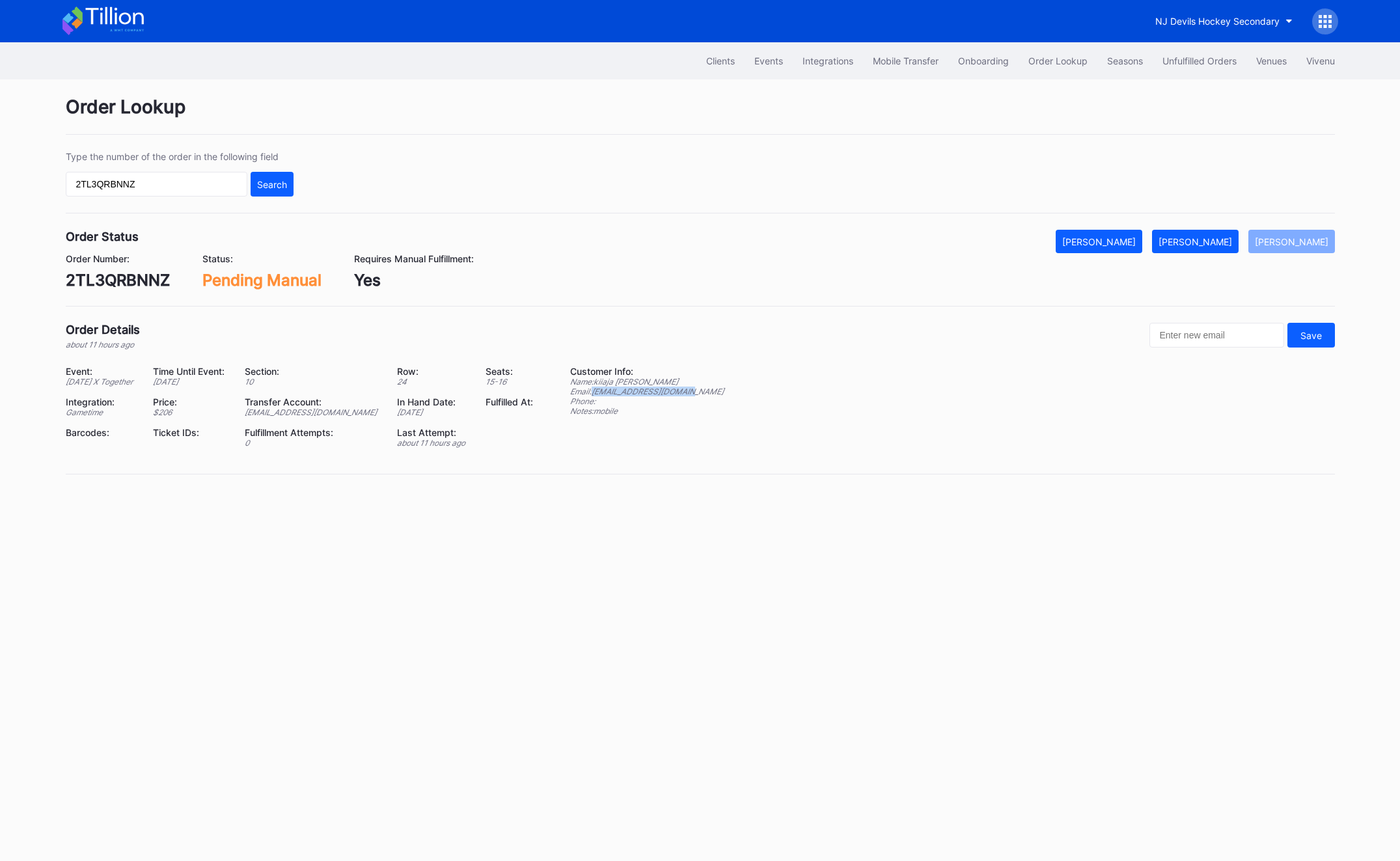
click at [738, 395] on div "Event: [DATE] X Together Time Until Event: [DATE] Section: 10 Row: 24 Seats: 15…" at bounding box center [700, 412] width 1269 height 92
copy div "[EMAIL_ADDRESS][DOMAIN_NAME]"
click at [1206, 226] on div "Order Lookup Type the number of the order in the following field 2TL3QRBNNZ Sea…" at bounding box center [700, 293] width 1301 height 427
click at [1206, 237] on div "[PERSON_NAME]" at bounding box center [1194, 241] width 74 height 11
click at [141, 192] on input "2TL3QRBNNZ" at bounding box center [156, 184] width 182 height 25
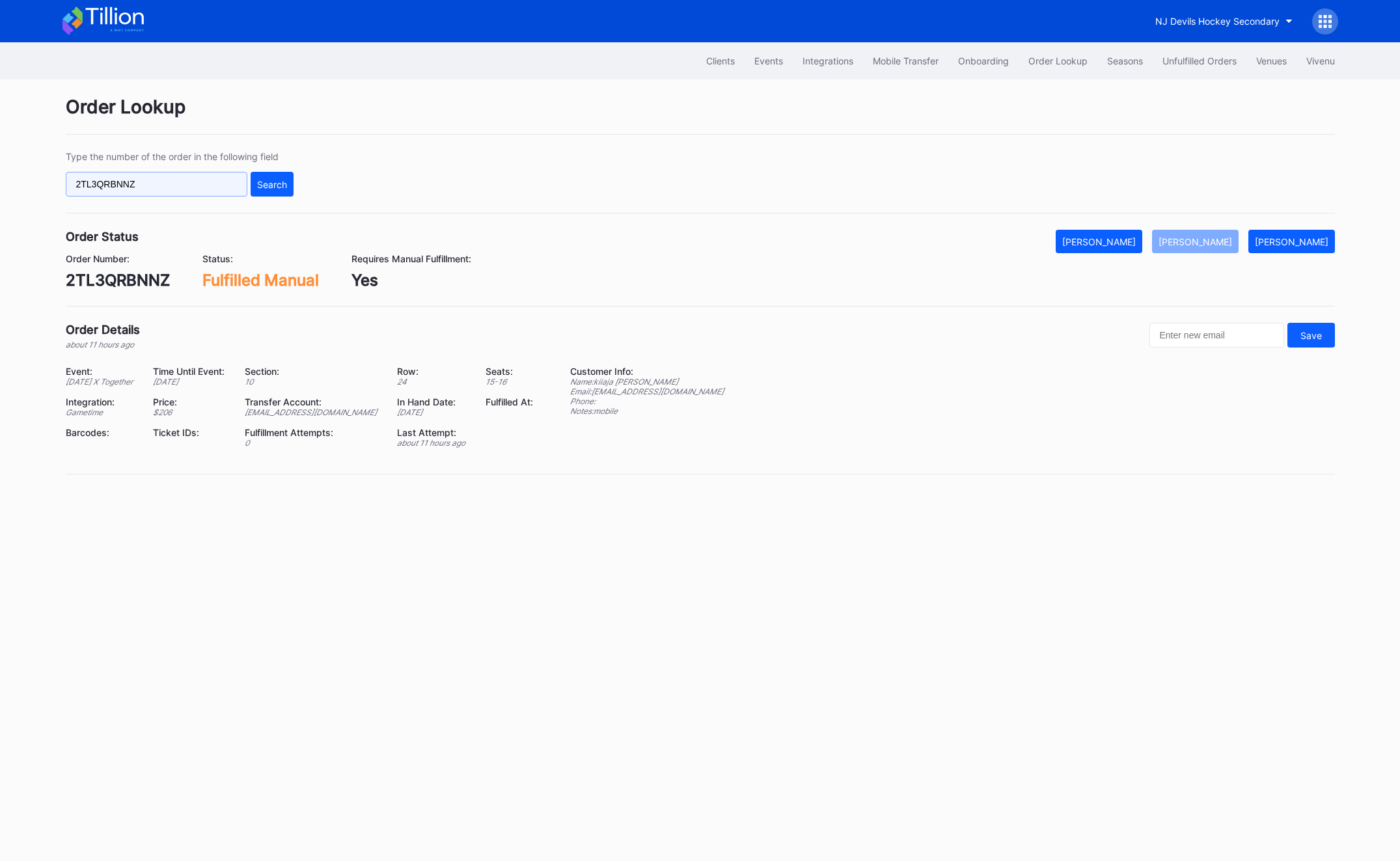
click at [141, 192] on input "2TL3QRBNNZ" at bounding box center [156, 184] width 182 height 25
paste input "492288356"
click at [274, 186] on div "Search" at bounding box center [272, 184] width 30 height 11
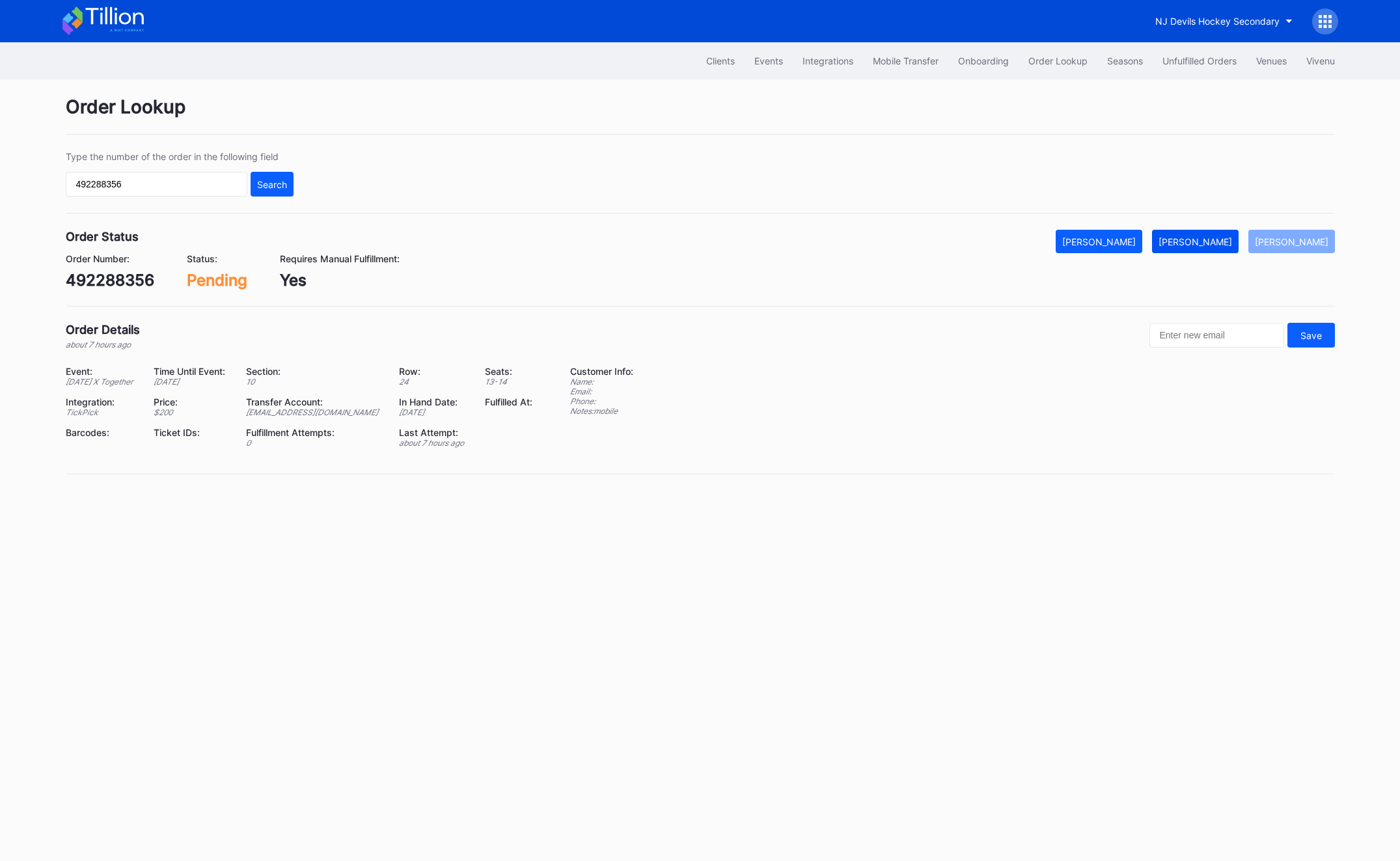
click at [1236, 235] on button "[PERSON_NAME]" at bounding box center [1195, 241] width 87 height 24
click at [1206, 40] on div "NJ Devils Hockey Secondary" at bounding box center [700, 21] width 1301 height 43
click at [143, 170] on div "Type the number of the order in the following field 492288356 Search" at bounding box center [179, 173] width 228 height 45
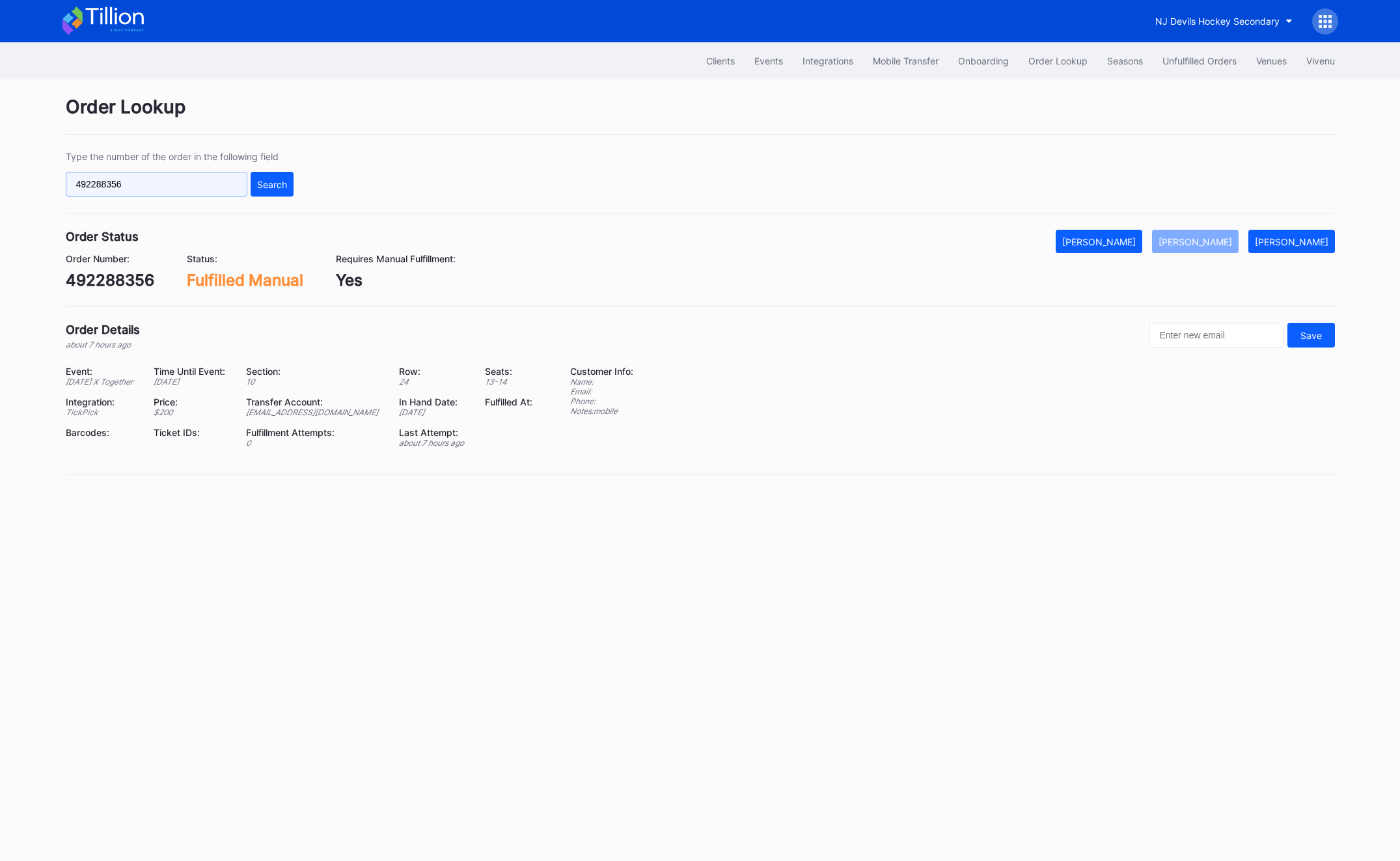
click at [184, 188] on input "492288356" at bounding box center [156, 184] width 182 height 25
paste input "625346855"
type input "625346855"
click at [258, 188] on div "Search" at bounding box center [272, 184] width 30 height 11
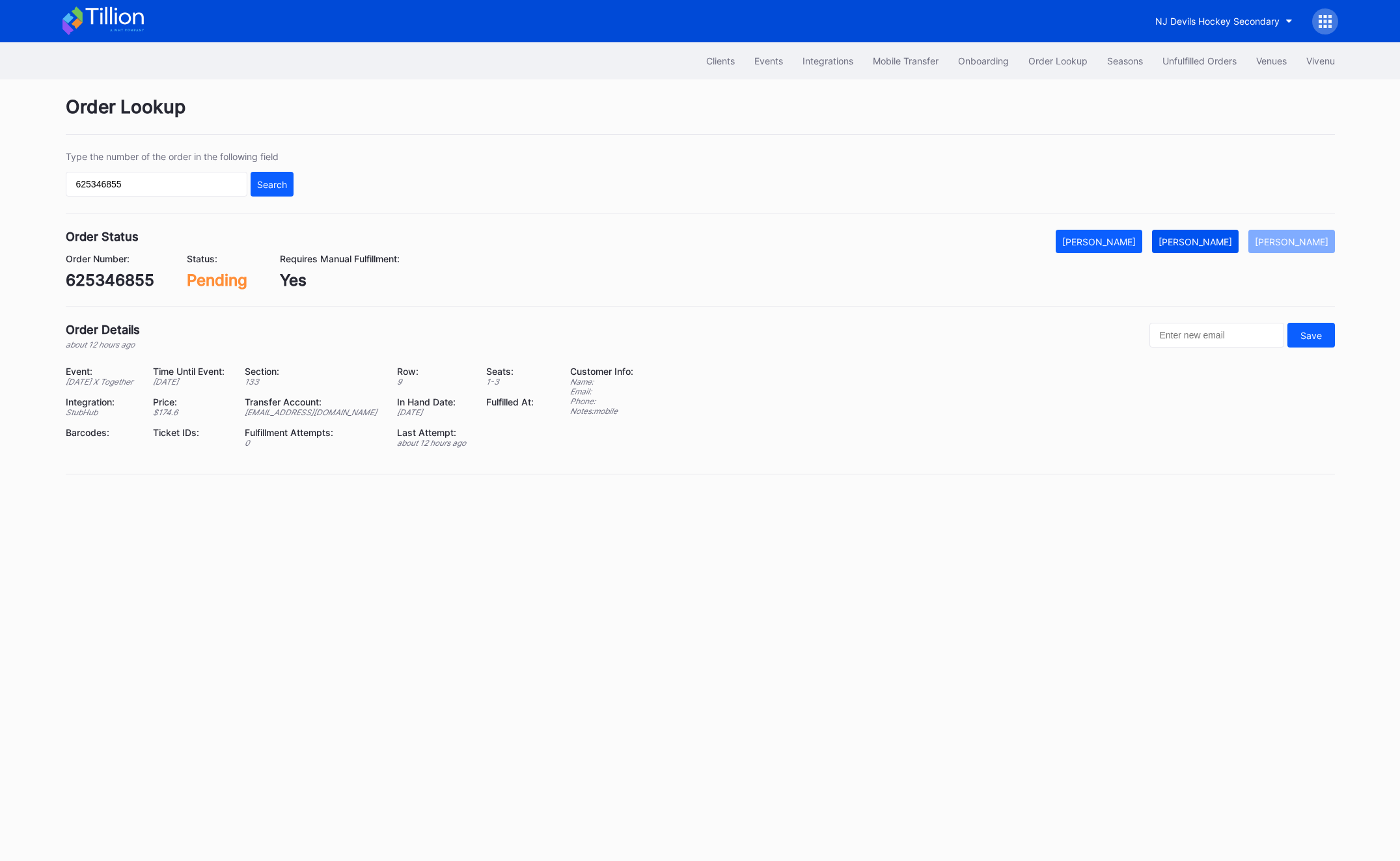
click at [1217, 237] on div "[PERSON_NAME]" at bounding box center [1194, 241] width 74 height 11
